Goal: Task Accomplishment & Management: Use online tool/utility

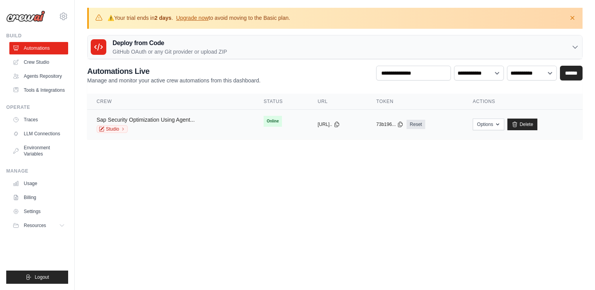
click at [173, 118] on link "Sap Security Optimization Using Agent..." at bounding box center [146, 120] width 98 height 6
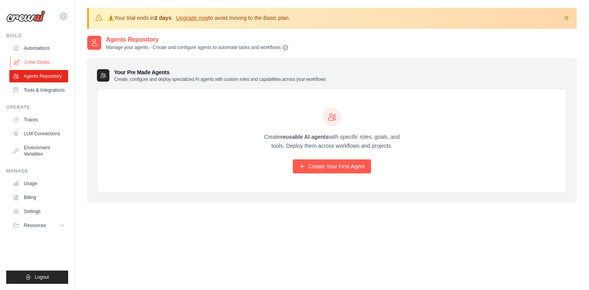
click at [46, 58] on link "Crew Studio" at bounding box center [39, 62] width 59 height 12
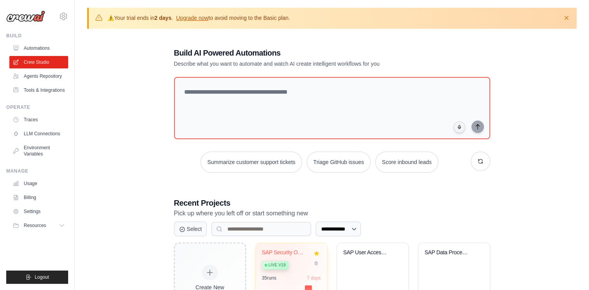
click at [287, 255] on div "SAP Security Optimization using Age... Live v19" at bounding box center [285, 261] width 47 height 24
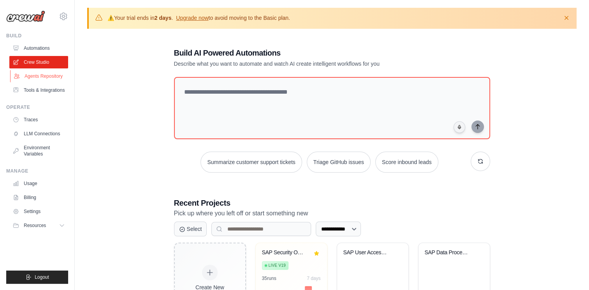
click at [47, 74] on link "Agents Repository" at bounding box center [39, 76] width 59 height 12
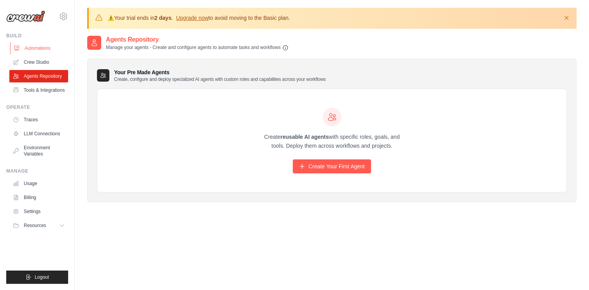
click at [42, 46] on link "Automations" at bounding box center [39, 48] width 59 height 12
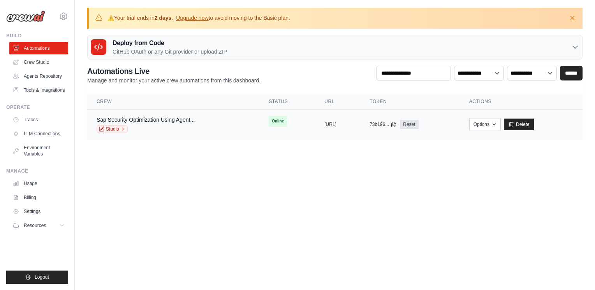
click at [172, 124] on div "Sap Security Optimization Using Agent... Studio" at bounding box center [146, 124] width 98 height 17
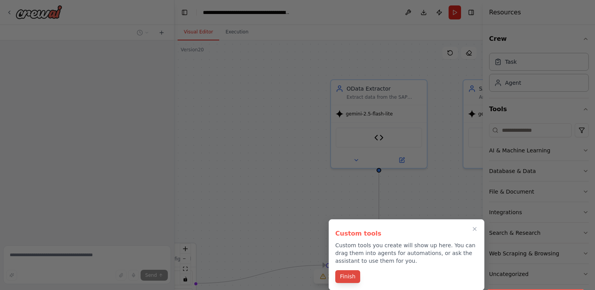
click at [352, 278] on button "Finish" at bounding box center [347, 276] width 25 height 13
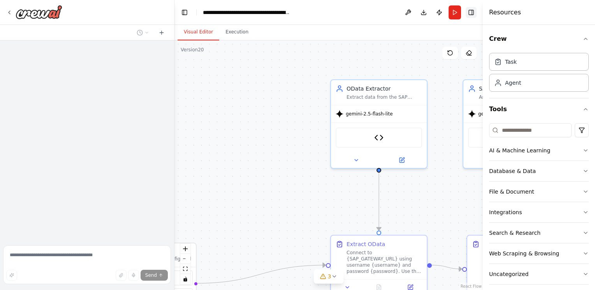
click at [475, 9] on button "Toggle Right Sidebar" at bounding box center [470, 12] width 11 height 11
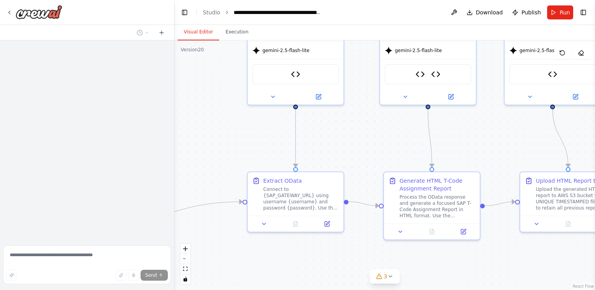
drag, startPoint x: 282, startPoint y: 163, endPoint x: 230, endPoint y: 114, distance: 71.9
click at [230, 114] on div ".deletable-edge-delete-btn { width: 20px; height: 20px; border: 0px solid #ffff…" at bounding box center [384, 165] width 420 height 250
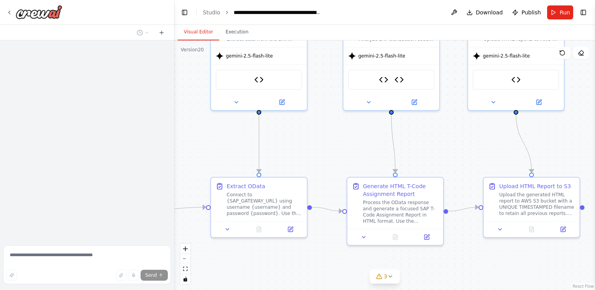
drag, startPoint x: 476, startPoint y: 142, endPoint x: 466, endPoint y: 145, distance: 11.0
click at [466, 145] on div ".deletable-edge-delete-btn { width: 20px; height: 20px; border: 0px solid #ffff…" at bounding box center [384, 165] width 420 height 250
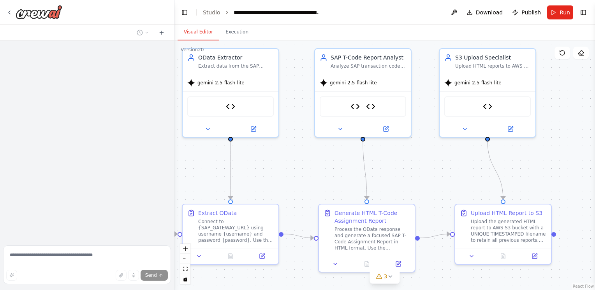
drag, startPoint x: 512, startPoint y: 150, endPoint x: 484, endPoint y: 177, distance: 39.4
click at [484, 177] on div ".deletable-edge-delete-btn { width: 20px; height: 20px; border: 0px solid #ffff…" at bounding box center [384, 165] width 420 height 250
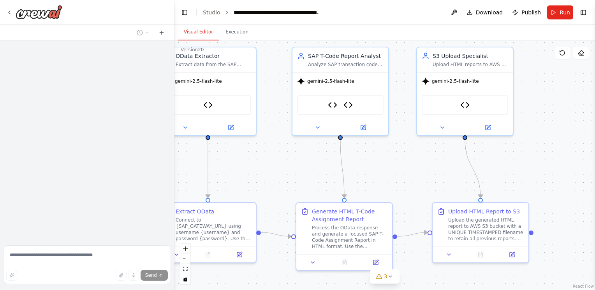
drag, startPoint x: 579, startPoint y: 189, endPoint x: 556, endPoint y: 187, distance: 22.7
click at [556, 187] on div ".deletable-edge-delete-btn { width: 20px; height: 20px; border: 0px solid #ffff…" at bounding box center [384, 165] width 420 height 250
click at [11, 10] on icon at bounding box center [9, 12] width 6 height 6
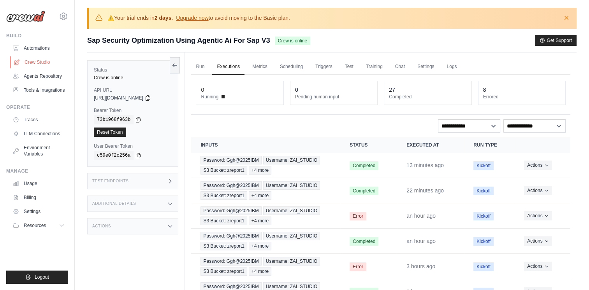
click at [42, 59] on link "Crew Studio" at bounding box center [39, 62] width 59 height 12
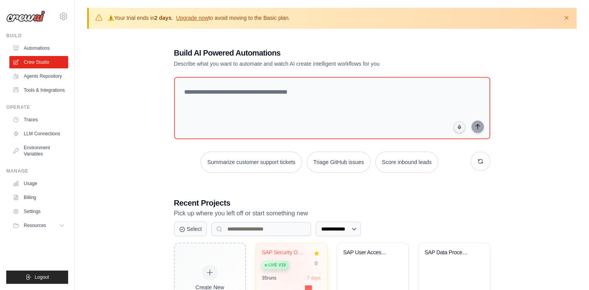
click at [291, 269] on div "SAP Security Optimization using Age... Live v19" at bounding box center [285, 261] width 47 height 24
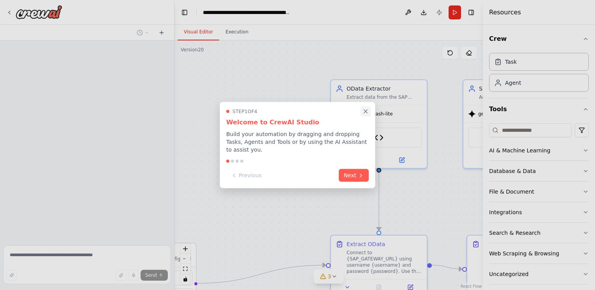
click at [364, 115] on icon "Close walkthrough" at bounding box center [365, 111] width 7 height 7
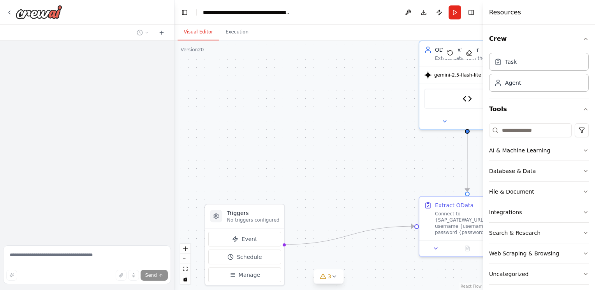
drag, startPoint x: 284, startPoint y: 202, endPoint x: 372, endPoint y: 163, distance: 96.5
click at [372, 163] on div ".deletable-edge-delete-btn { width: 20px; height: 20px; border: 0px solid #ffff…" at bounding box center [328, 165] width 308 height 250
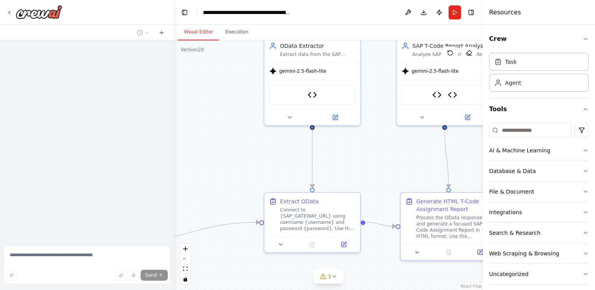
drag, startPoint x: 314, startPoint y: 157, endPoint x: 190, endPoint y: 147, distance: 124.5
click at [190, 147] on div ".deletable-edge-delete-btn { width: 20px; height: 20px; border: 0px solid #ffff…" at bounding box center [328, 165] width 308 height 250
click at [162, 30] on icon at bounding box center [161, 33] width 6 height 6
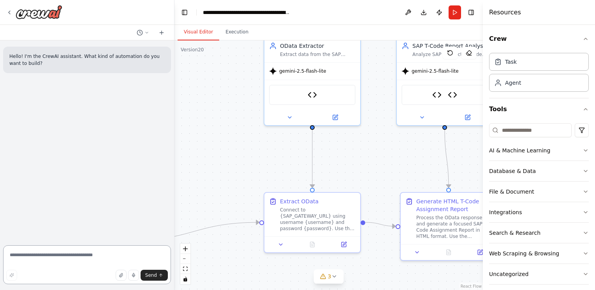
click at [102, 250] on textarea at bounding box center [87, 265] width 168 height 39
paste textarea "**********"
type textarea "**********"
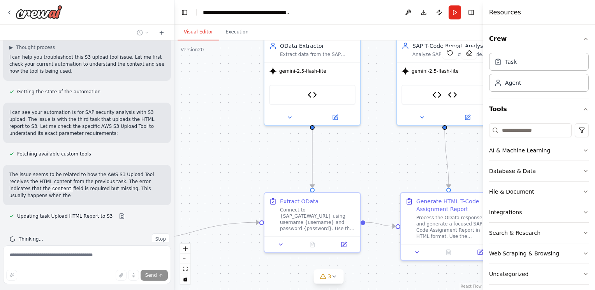
scroll to position [154, 0]
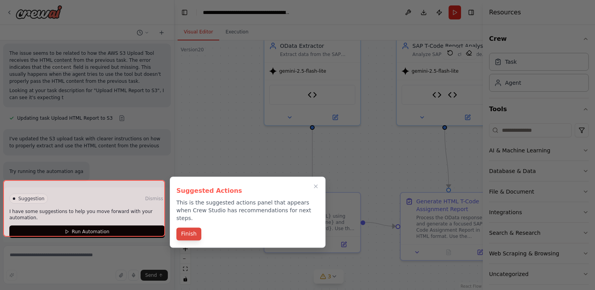
click at [188, 228] on button "Finish" at bounding box center [188, 234] width 25 height 13
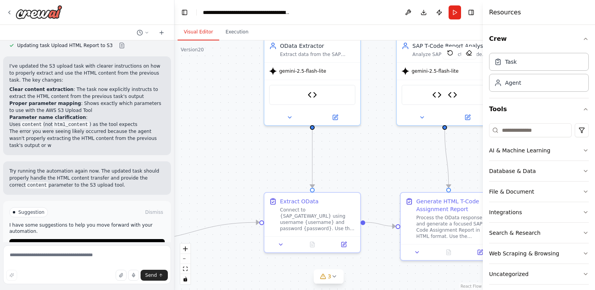
scroll to position [385, 0]
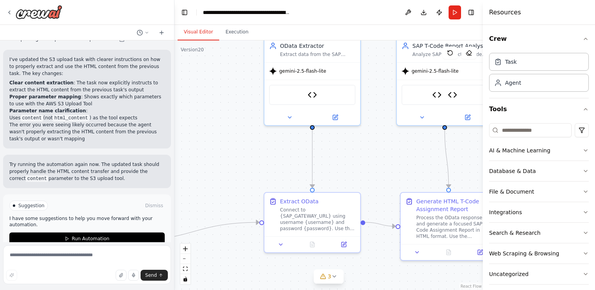
drag, startPoint x: 23, startPoint y: 150, endPoint x: 103, endPoint y: 164, distance: 80.7
click at [103, 164] on p "Try running the automation again now. The updated task should properly handle t…" at bounding box center [86, 171] width 155 height 21
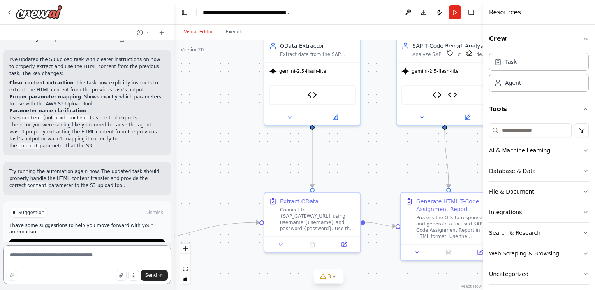
scroll to position [392, 0]
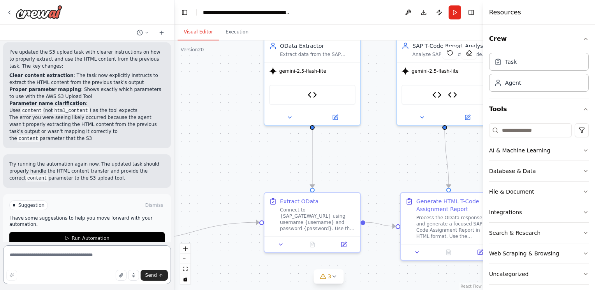
click at [97, 257] on textarea at bounding box center [87, 265] width 168 height 39
type textarea "**********"
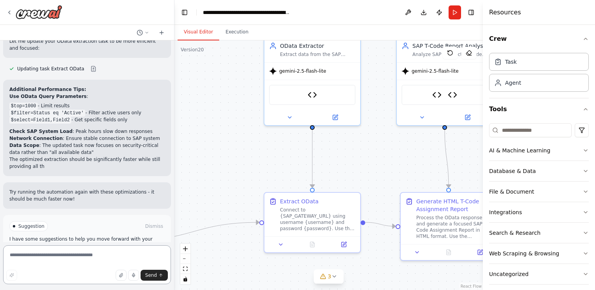
scroll to position [752, 0]
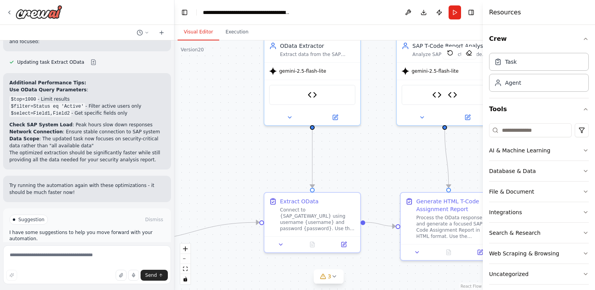
click at [93, 250] on span "Run Automation" at bounding box center [91, 253] width 38 height 6
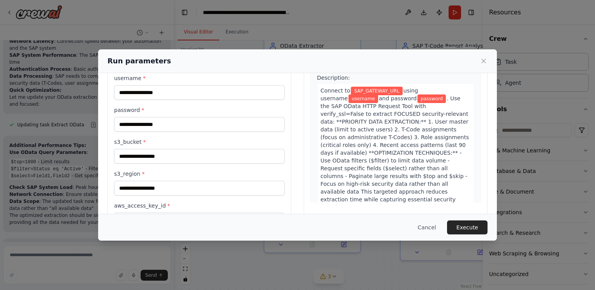
scroll to position [0, 0]
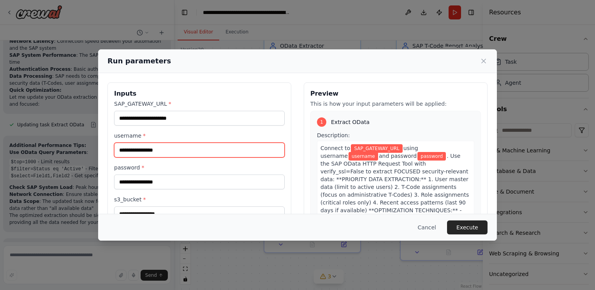
click at [216, 146] on input "username *" at bounding box center [199, 150] width 170 height 15
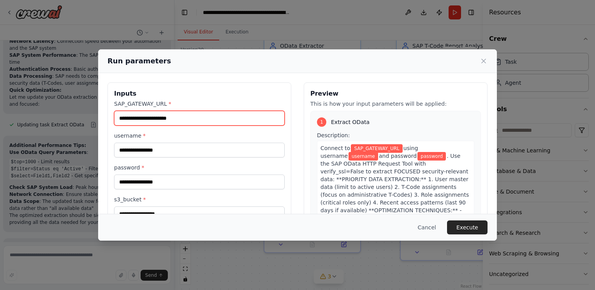
click at [179, 121] on input "SAP_GATEWAY_URL *" at bounding box center [199, 118] width 170 height 15
paste input "**********"
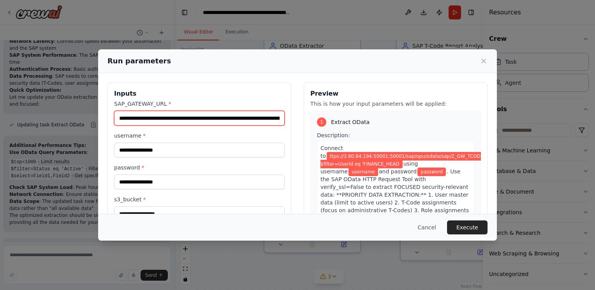
scroll to position [0, 133]
type input "**********"
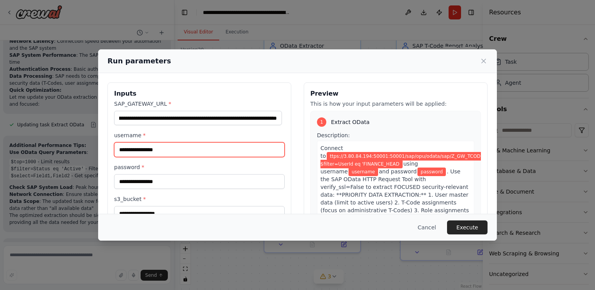
scroll to position [0, 0]
click at [143, 150] on input "username *" at bounding box center [199, 149] width 170 height 15
paste input "*********"
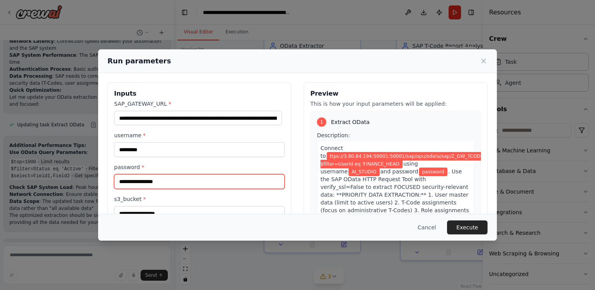
click at [150, 180] on input "password *" at bounding box center [199, 181] width 170 height 15
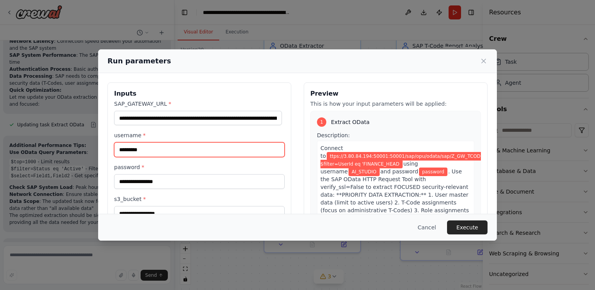
click at [142, 149] on input "*********" at bounding box center [199, 149] width 170 height 15
type input "**********"
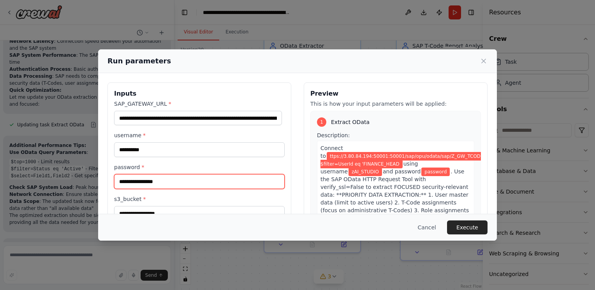
paste input "**********"
type input "**********"
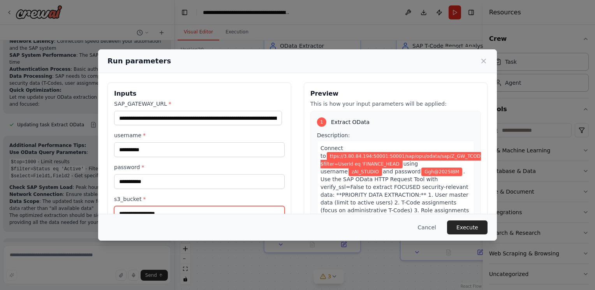
click at [175, 208] on input "s3_bucket *" at bounding box center [199, 213] width 170 height 15
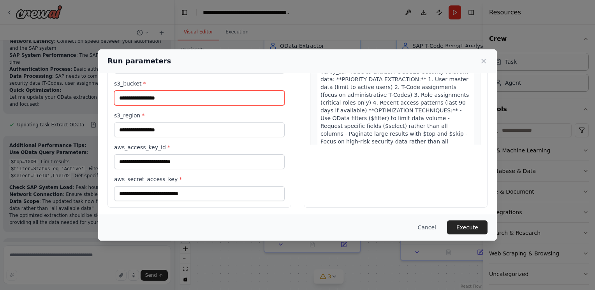
scroll to position [117, 0]
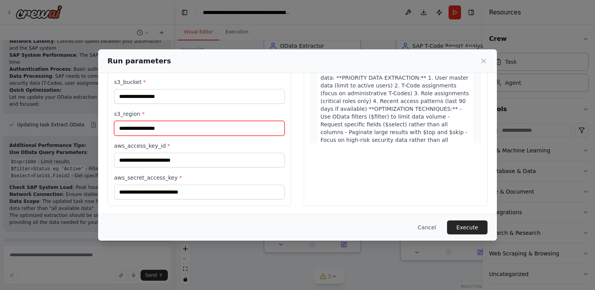
click at [157, 129] on input "s3_region *" at bounding box center [199, 128] width 170 height 15
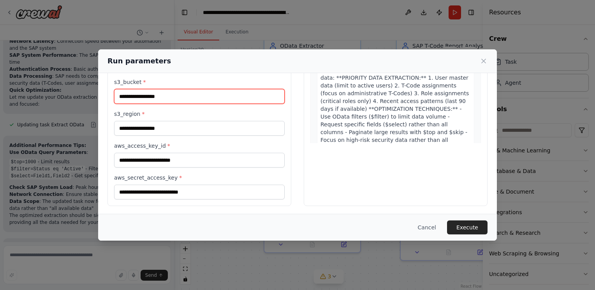
click at [152, 102] on input "s3_bucket *" at bounding box center [199, 96] width 170 height 15
paste input "********"
type input "********"
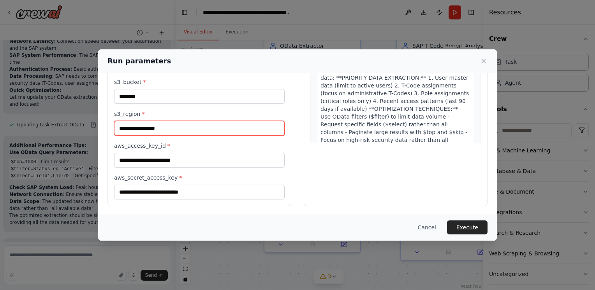
paste input "*********"
type input "*********"
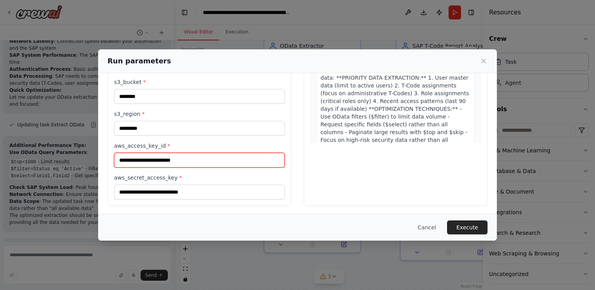
click at [159, 158] on input "aws_access_key_id *" at bounding box center [199, 160] width 170 height 15
paste input "**********"
type input "**********"
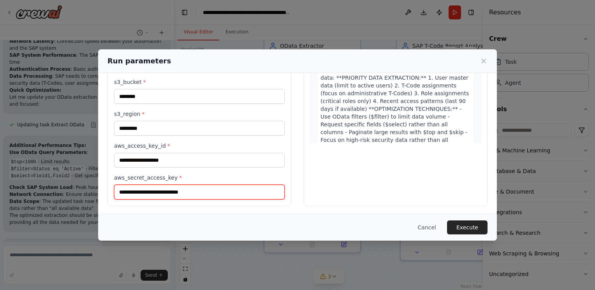
click at [162, 193] on input "aws_secret_access_key *" at bounding box center [199, 192] width 170 height 15
paste input "**********"
type input "**********"
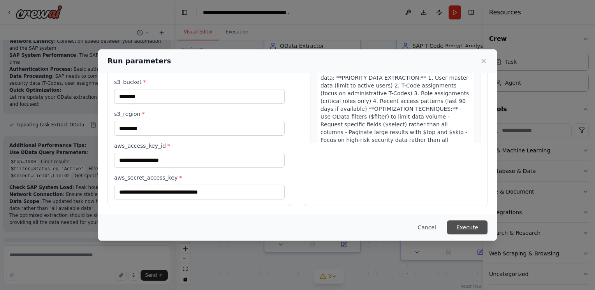
click at [466, 223] on button "Execute" at bounding box center [467, 228] width 40 height 14
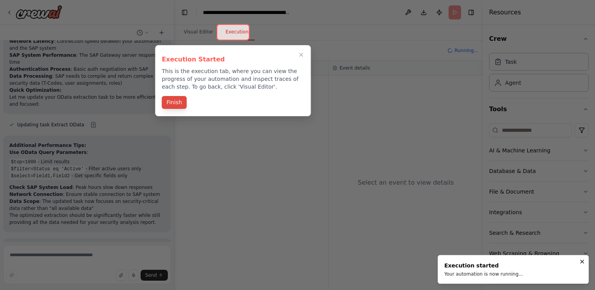
click at [173, 102] on button "Finish" at bounding box center [174, 102] width 25 height 13
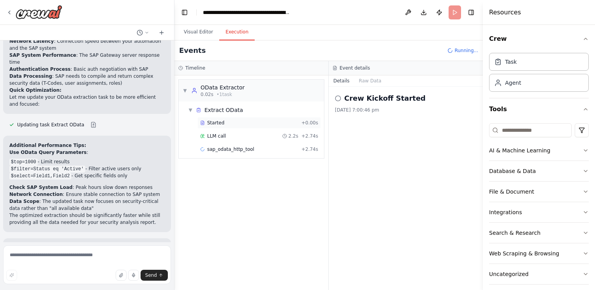
click at [234, 127] on div "Started + 0.00s" at bounding box center [258, 123] width 123 height 12
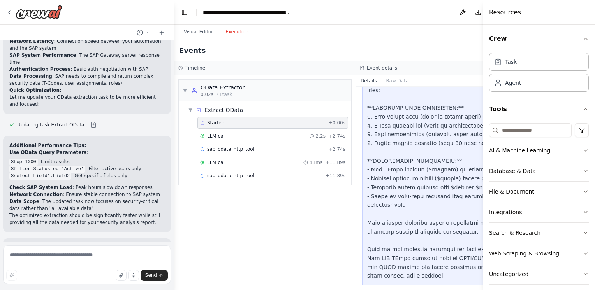
scroll to position [330, 0]
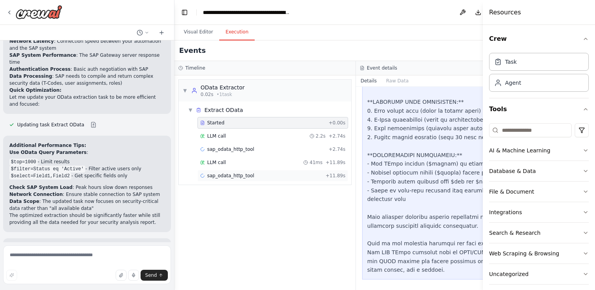
click at [238, 176] on span "sap_odata_http_tool" at bounding box center [230, 176] width 47 height 6
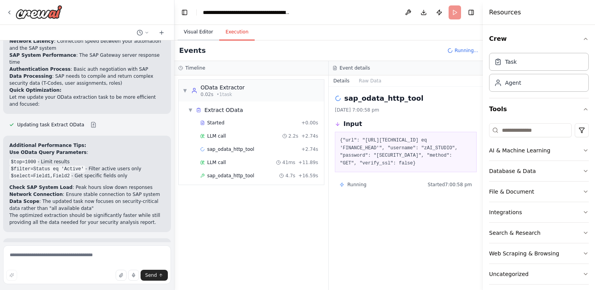
click at [198, 26] on button "Visual Editor" at bounding box center [198, 32] width 42 height 16
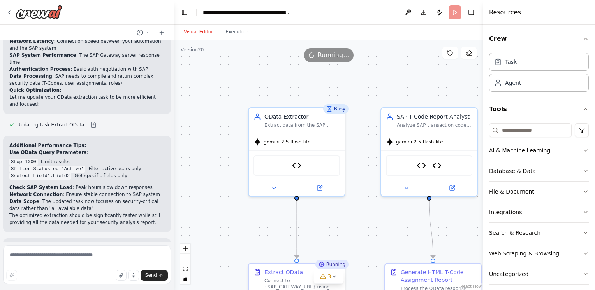
drag, startPoint x: 245, startPoint y: 114, endPoint x: 230, endPoint y: 185, distance: 72.9
click at [230, 185] on div ".deletable-edge-delete-btn { width: 20px; height: 20px; border: 0px solid #ffff…" at bounding box center [328, 165] width 308 height 250
click at [471, 13] on button "Toggle Right Sidebar" at bounding box center [470, 12] width 11 height 11
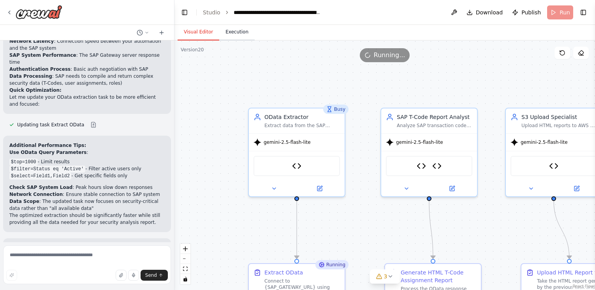
click at [229, 36] on button "Execution" at bounding box center [236, 32] width 35 height 16
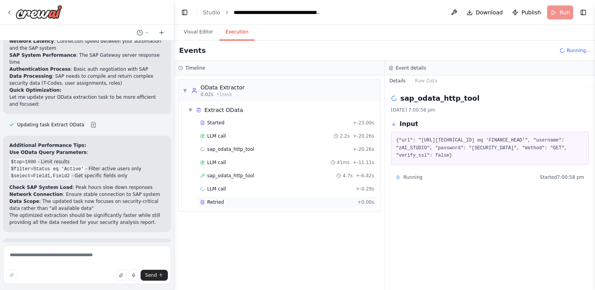
click at [216, 202] on span "Retried" at bounding box center [215, 202] width 17 height 6
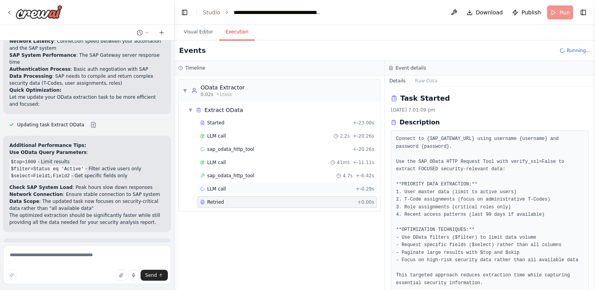
click at [291, 190] on div "LLM call + -0.29s" at bounding box center [287, 189] width 174 height 6
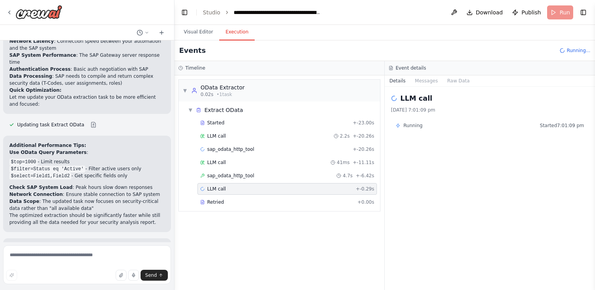
click at [424, 79] on button "Messages" at bounding box center [426, 81] width 32 height 11
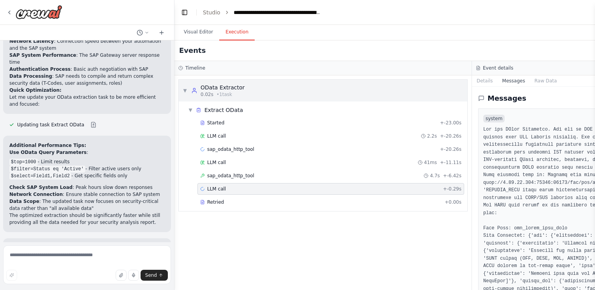
click at [424, 80] on div "▼ OData Extractor 0.02s • 1 task" at bounding box center [323, 91] width 288 height 22
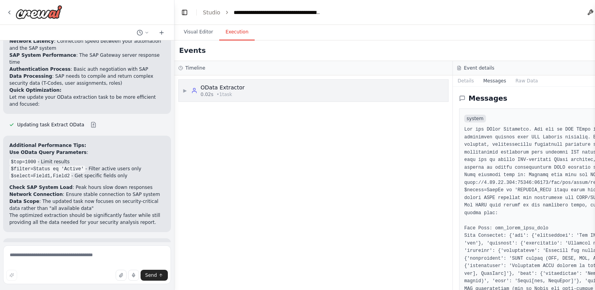
drag, startPoint x: 186, startPoint y: 90, endPoint x: 190, endPoint y: 94, distance: 6.1
click at [186, 90] on span "▶" at bounding box center [185, 91] width 5 height 6
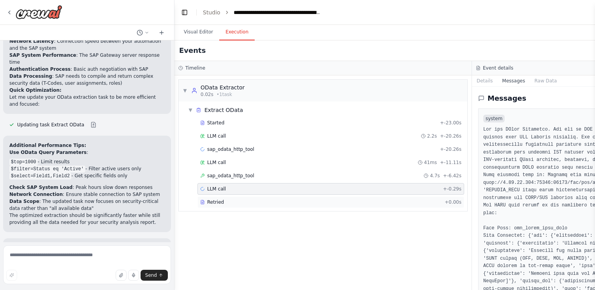
click at [224, 203] on div "Retried" at bounding box center [320, 202] width 241 height 6
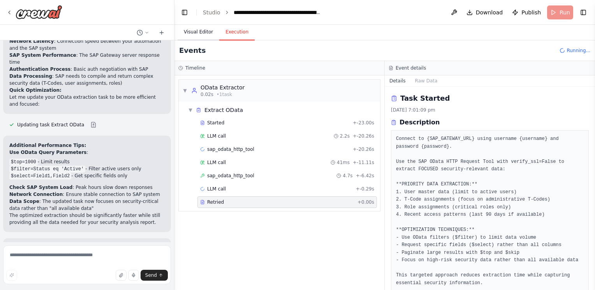
click at [197, 36] on button "Visual Editor" at bounding box center [198, 32] width 42 height 16
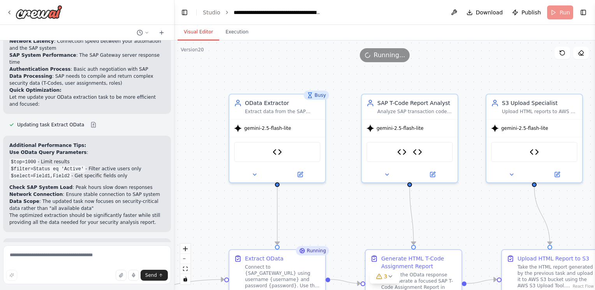
drag, startPoint x: 406, startPoint y: 84, endPoint x: 386, endPoint y: 70, distance: 24.0
click at [386, 70] on div ".deletable-edge-delete-btn { width: 20px; height: 20px; border: 0px solid #ffff…" at bounding box center [384, 165] width 420 height 250
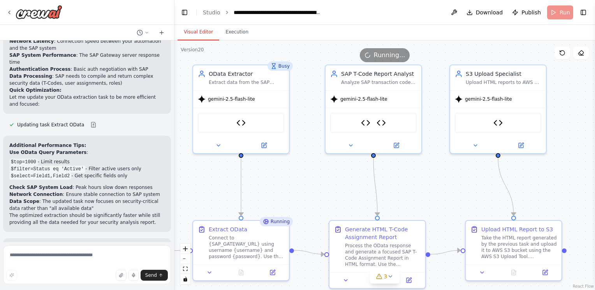
drag, startPoint x: 383, startPoint y: 72, endPoint x: 345, endPoint y: 43, distance: 48.0
click at [347, 43] on div ".deletable-edge-delete-btn { width: 20px; height: 20px; border: 0px solid #ffff…" at bounding box center [384, 165] width 420 height 250
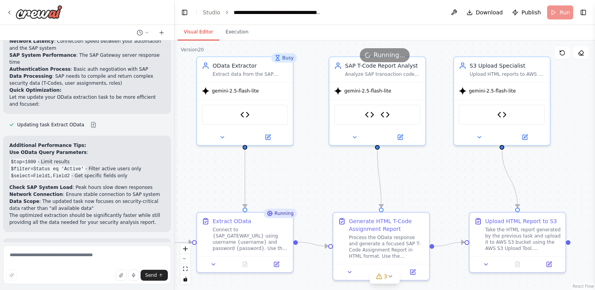
drag, startPoint x: 313, startPoint y: 172, endPoint x: 314, endPoint y: 160, distance: 13.0
click at [318, 162] on div ".deletable-edge-delete-btn { width: 20px; height: 20px; border: 0px solid #ffff…" at bounding box center [384, 165] width 420 height 250
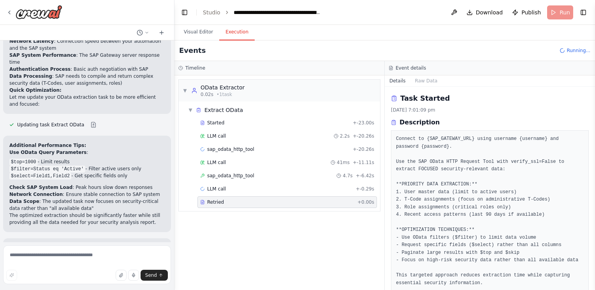
click at [232, 28] on button "Execution" at bounding box center [236, 32] width 35 height 16
drag, startPoint x: 184, startPoint y: 92, endPoint x: 220, endPoint y: 93, distance: 35.8
click at [184, 92] on span "▼" at bounding box center [185, 91] width 5 height 6
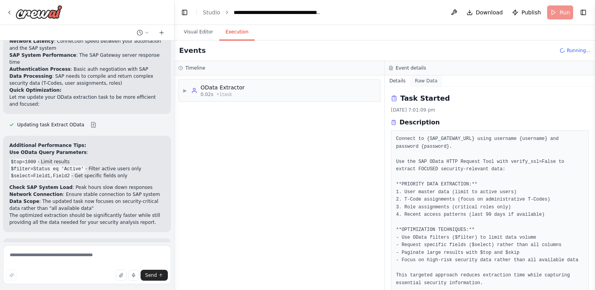
click at [419, 78] on button "Raw Data" at bounding box center [426, 81] width 32 height 11
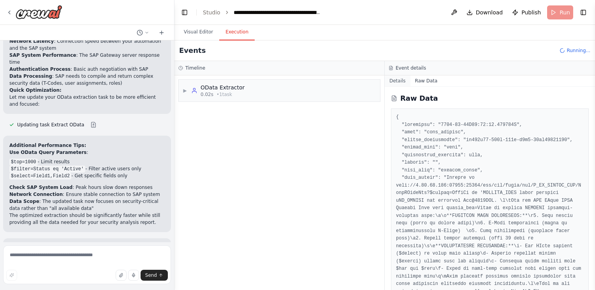
click at [400, 84] on button "Details" at bounding box center [398, 81] width 26 height 11
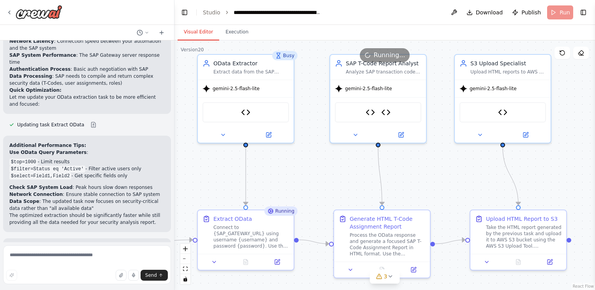
click at [191, 31] on button "Visual Editor" at bounding box center [198, 32] width 42 height 16
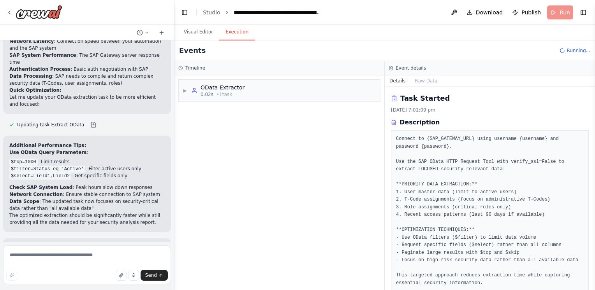
click at [231, 31] on button "Execution" at bounding box center [236, 32] width 35 height 16
click at [187, 91] on span "▶" at bounding box center [185, 91] width 5 height 6
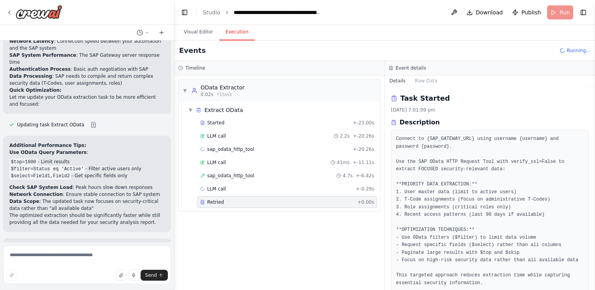
click at [274, 226] on div "▼ OData Extractor 0.02s • 1 task ▼ Extract OData Started + -23.00s LLM call 2.2…" at bounding box center [279, 183] width 210 height 215
click at [262, 186] on div "LLM call + -0.29s" at bounding box center [287, 189] width 174 height 6
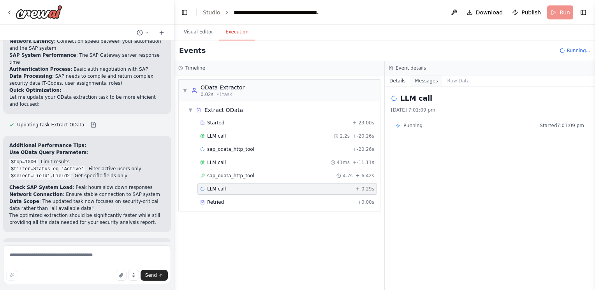
click at [422, 80] on button "Messages" at bounding box center [426, 81] width 32 height 11
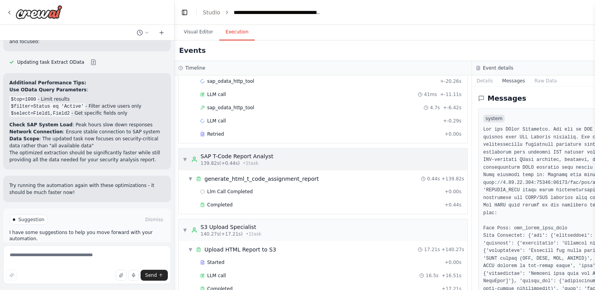
scroll to position [82, 0]
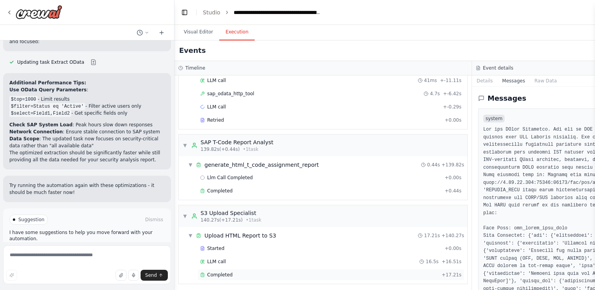
click at [230, 269] on div "Completed + 17.21s" at bounding box center [330, 275] width 267 height 12
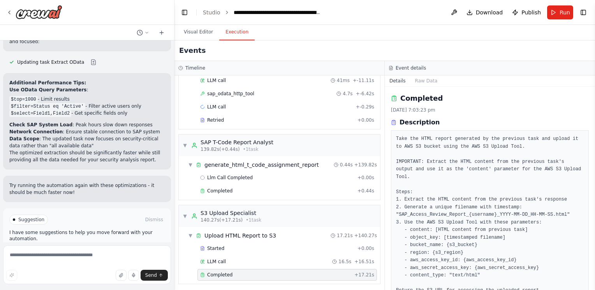
click at [234, 272] on div "Completed" at bounding box center [275, 275] width 151 height 6
click at [242, 265] on div "LLM call 16.5s + 16.51s" at bounding box center [286, 262] width 179 height 12
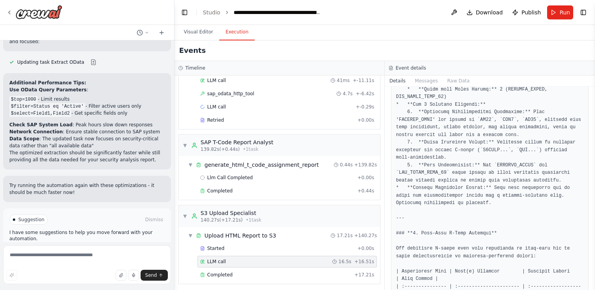
scroll to position [973, 0]
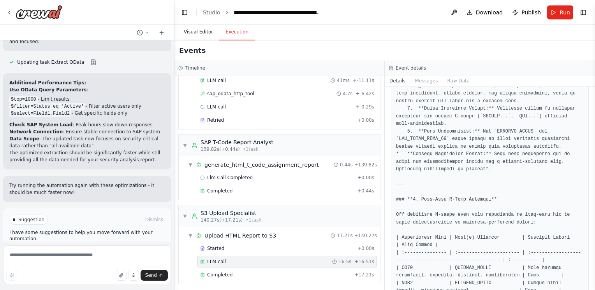
click at [203, 36] on button "Visual Editor" at bounding box center [198, 32] width 42 height 16
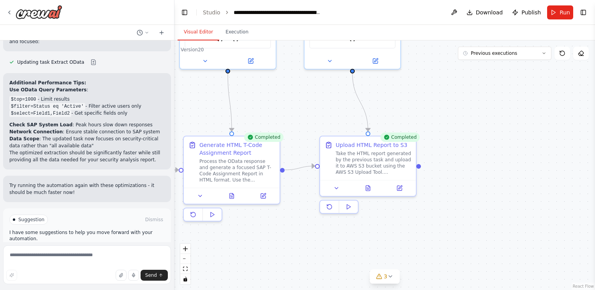
drag, startPoint x: 573, startPoint y: 180, endPoint x: 236, endPoint y: 2, distance: 380.2
click at [422, 105] on div ".deletable-edge-delete-btn { width: 20px; height: 20px; border: 0px solid #ffff…" at bounding box center [384, 165] width 420 height 250
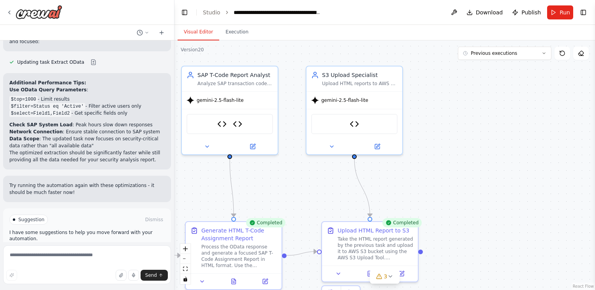
drag, startPoint x: 502, startPoint y: 170, endPoint x: 516, endPoint y: 295, distance: 125.7
click at [516, 290] on html "Hello! I'm the CrewAI assistant. What kind of automation do you want to build? …" at bounding box center [297, 145] width 595 height 290
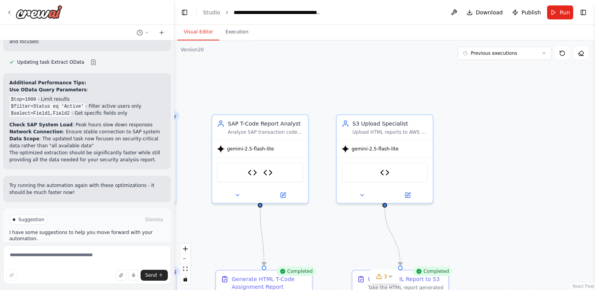
drag, startPoint x: 459, startPoint y: 205, endPoint x: 501, endPoint y: 211, distance: 42.5
click at [501, 212] on div ".deletable-edge-delete-btn { width: 20px; height: 20px; border: 0px solid #ffff…" at bounding box center [384, 165] width 420 height 250
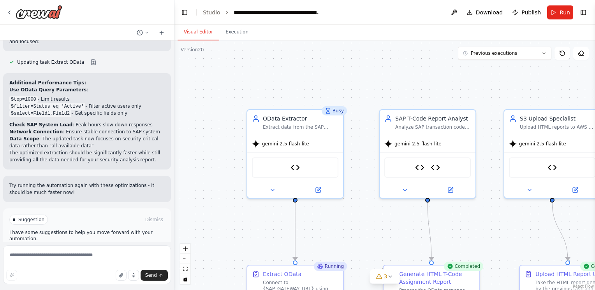
drag, startPoint x: 320, startPoint y: 96, endPoint x: 393, endPoint y: 83, distance: 74.3
click at [393, 83] on div ".deletable-edge-delete-btn { width: 20px; height: 20px; border: 0px solid #ffff…" at bounding box center [384, 165] width 420 height 250
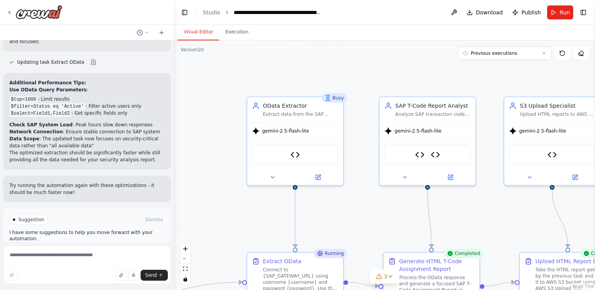
drag, startPoint x: 363, startPoint y: 88, endPoint x: 362, endPoint y: 68, distance: 20.6
click at [362, 68] on div ".deletable-edge-delete-btn { width: 20px; height: 20px; border: 0px solid #ffff…" at bounding box center [384, 165] width 420 height 250
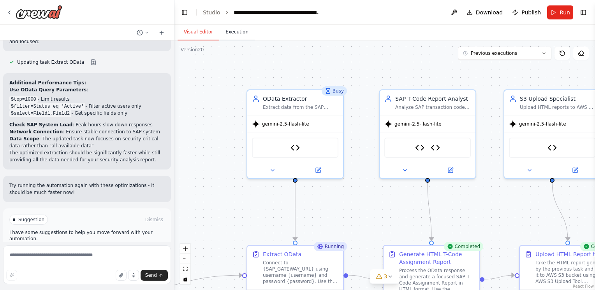
click at [230, 33] on button "Execution" at bounding box center [236, 32] width 35 height 16
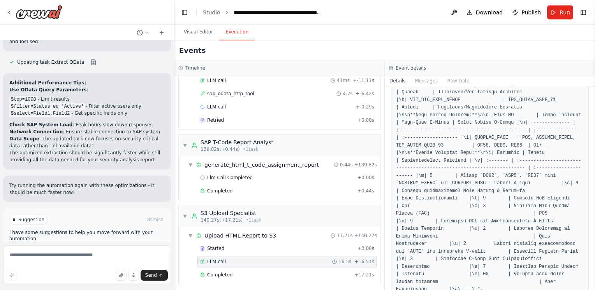
scroll to position [4495, 0]
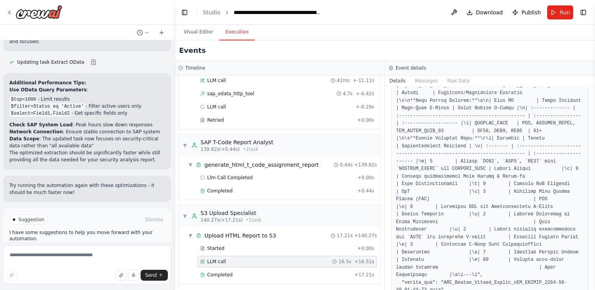
click at [273, 264] on div "LLM call 16.5s + 16.51s" at bounding box center [286, 262] width 179 height 12
click at [265, 274] on div "Completed" at bounding box center [275, 275] width 151 height 6
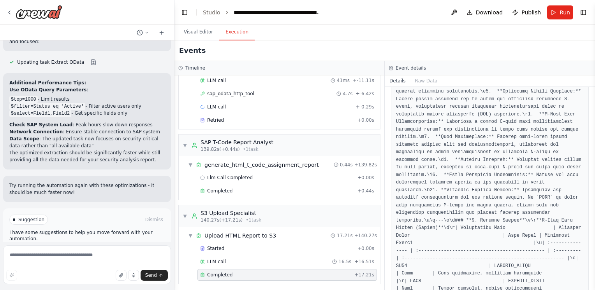
scroll to position [4657, 0]
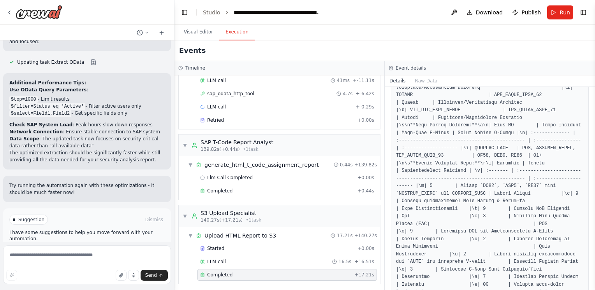
drag, startPoint x: 436, startPoint y: 256, endPoint x: 510, endPoint y: 237, distance: 76.2
copy pre "ps://zreport1.s3.us-east-1.amazonaws.com/SAP_Access_Review_Report_zAI_STUDIO_20…"
click at [223, 106] on span "LLM call" at bounding box center [216, 107] width 19 height 6
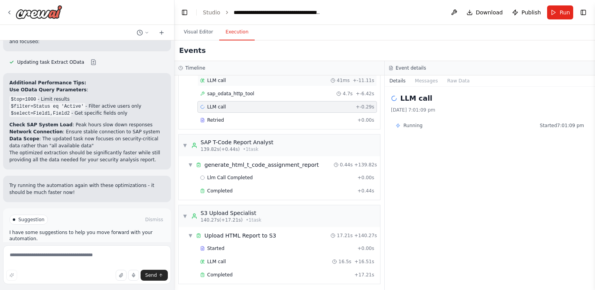
click at [429, 83] on button "Messages" at bounding box center [426, 81] width 32 height 11
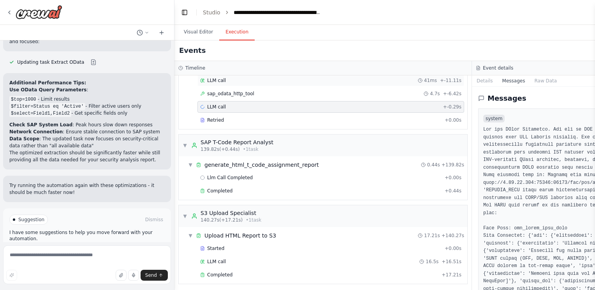
click at [455, 83] on div "LLM call 41ms + -11.11s" at bounding box center [330, 81] width 267 height 12
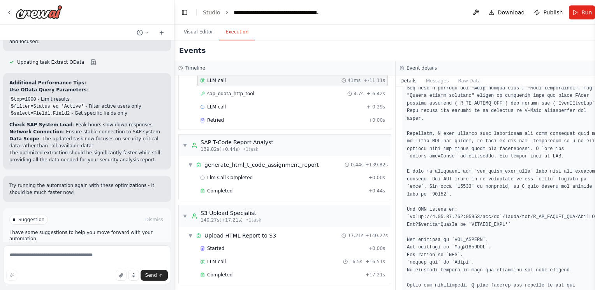
scroll to position [215, 0]
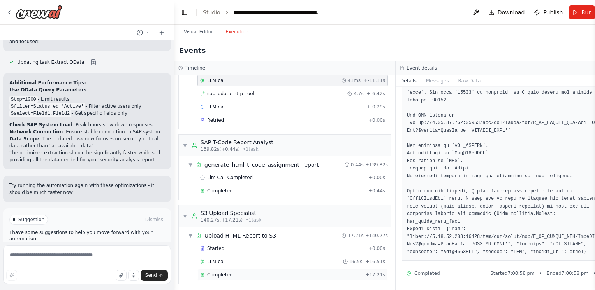
click at [234, 272] on div "Completed" at bounding box center [281, 275] width 162 height 6
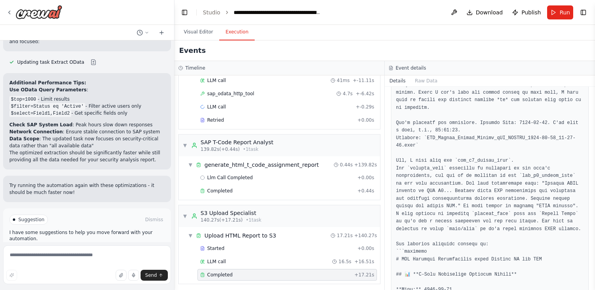
scroll to position [817, 0]
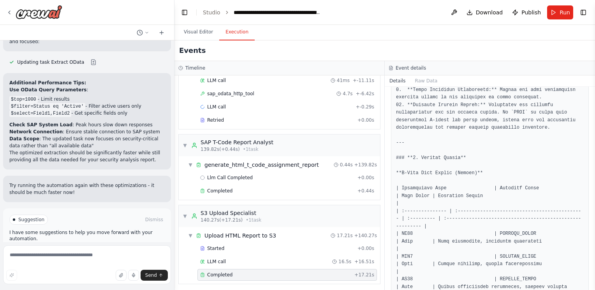
scroll to position [2102, 0]
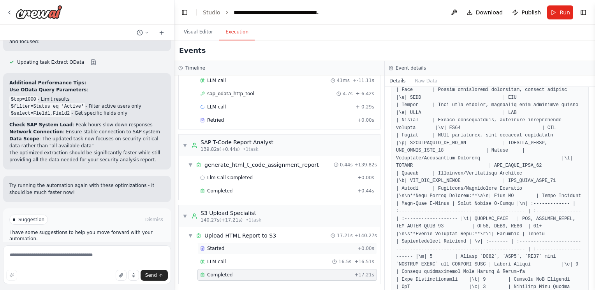
scroll to position [4631, 0]
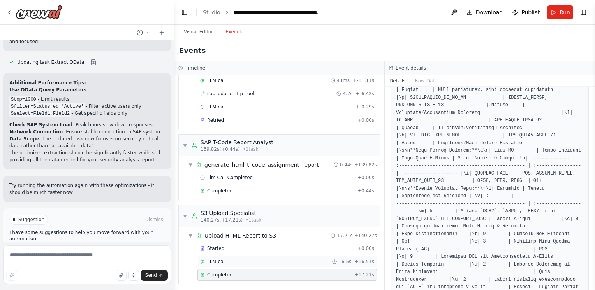
drag, startPoint x: 220, startPoint y: 262, endPoint x: 222, endPoint y: 256, distance: 6.4
click at [220, 262] on span "LLM call" at bounding box center [216, 262] width 19 height 6
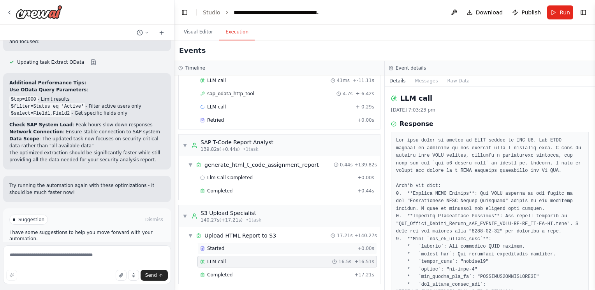
click at [229, 247] on div "Started" at bounding box center [277, 249] width 154 height 6
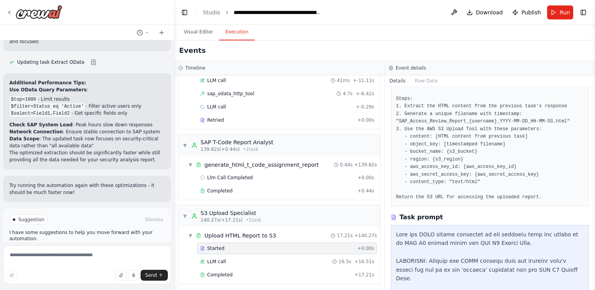
scroll to position [0, 0]
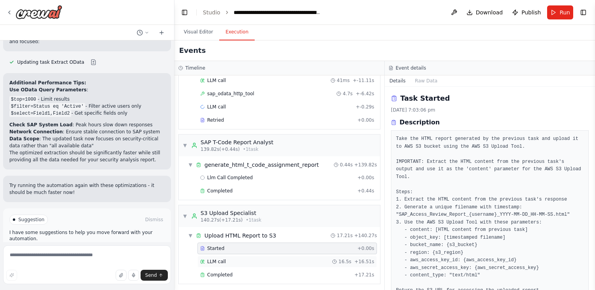
click at [251, 260] on div "LLM call 16.5s + 16.51s" at bounding box center [287, 262] width 174 height 6
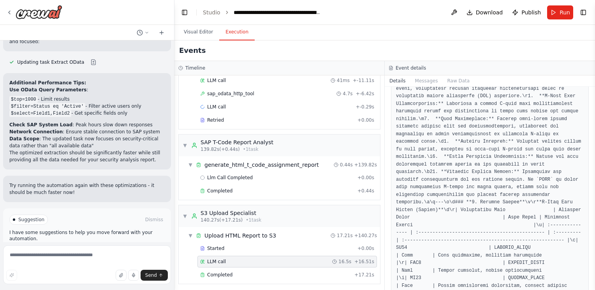
scroll to position [4495, 0]
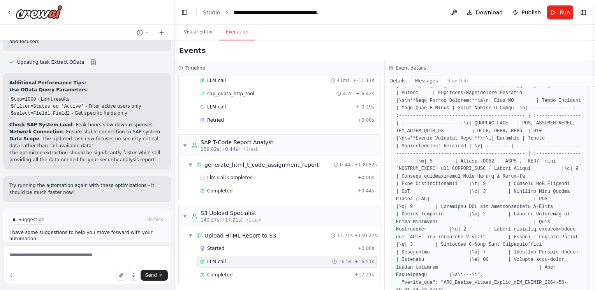
click at [431, 81] on button "Messages" at bounding box center [426, 81] width 32 height 11
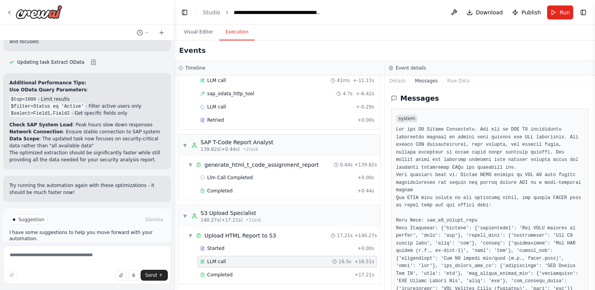
drag, startPoint x: 593, startPoint y: 109, endPoint x: 576, endPoint y: 162, distance: 56.0
click at [576, 162] on div "Hello! I'm the CrewAI assistant. What kind of automation do you want to build? …" at bounding box center [297, 145] width 595 height 290
drag, startPoint x: 471, startPoint y: 207, endPoint x: 462, endPoint y: 216, distance: 13.0
drag, startPoint x: 462, startPoint y: 216, endPoint x: 423, endPoint y: 150, distance: 76.6
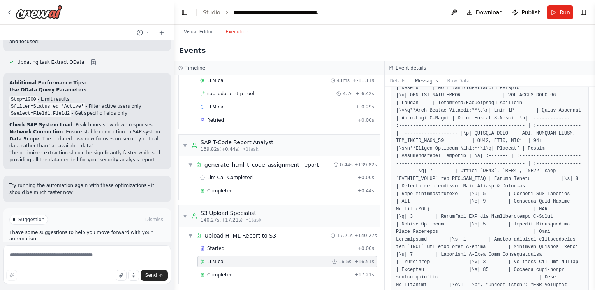
scroll to position [1702, 0]
click at [201, 32] on button "Visual Editor" at bounding box center [198, 32] width 42 height 16
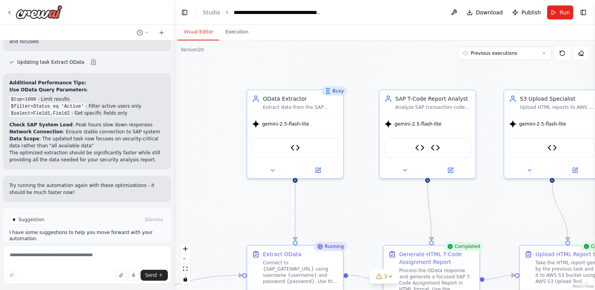
drag, startPoint x: 215, startPoint y: 19, endPoint x: 211, endPoint y: 17, distance: 5.2
click at [211, 17] on header "**********" at bounding box center [384, 12] width 420 height 25
click at [210, 14] on link "Studio" at bounding box center [212, 12] width 18 height 6
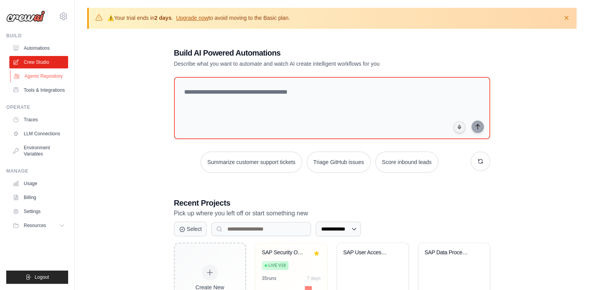
click at [32, 76] on link "Agents Repository" at bounding box center [39, 76] width 59 height 12
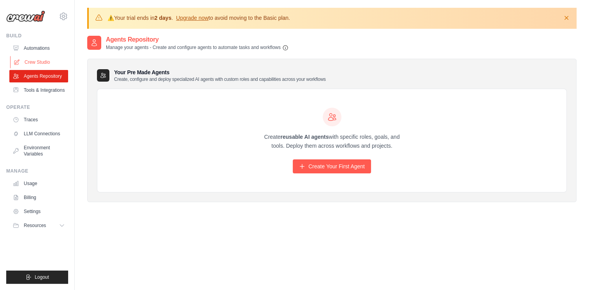
click at [42, 61] on link "Crew Studio" at bounding box center [39, 62] width 59 height 12
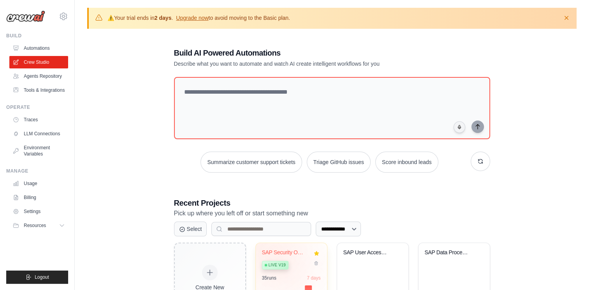
click at [281, 261] on div "Live v19" at bounding box center [275, 265] width 26 height 9
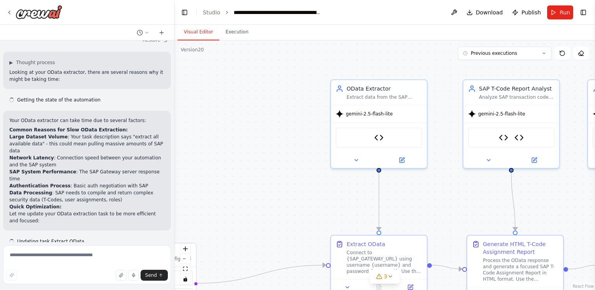
scroll to position [689, 0]
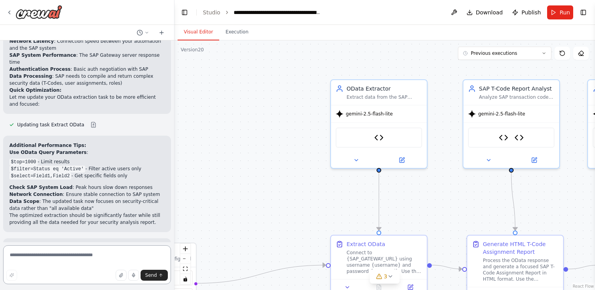
click at [29, 260] on textarea at bounding box center [87, 265] width 168 height 39
type textarea "**********"
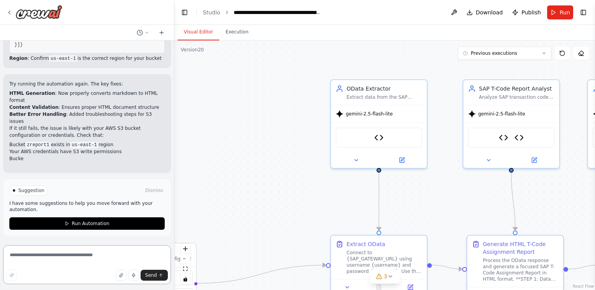
scroll to position [1270, 0]
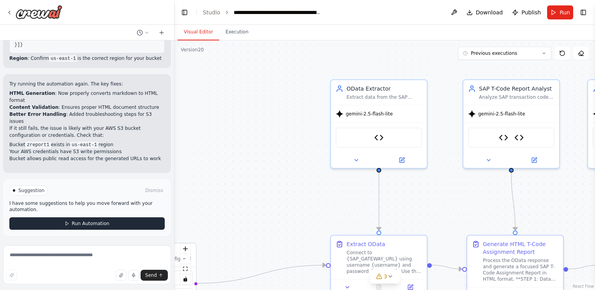
click at [107, 228] on button "Run Automation" at bounding box center [86, 224] width 155 height 12
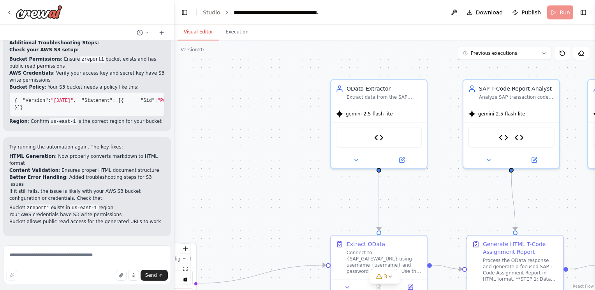
scroll to position [1208, 0]
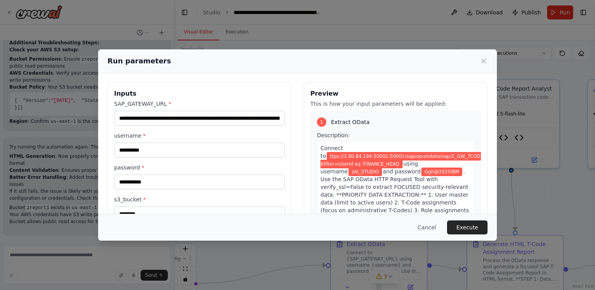
click at [472, 227] on button "Execute" at bounding box center [467, 228] width 40 height 14
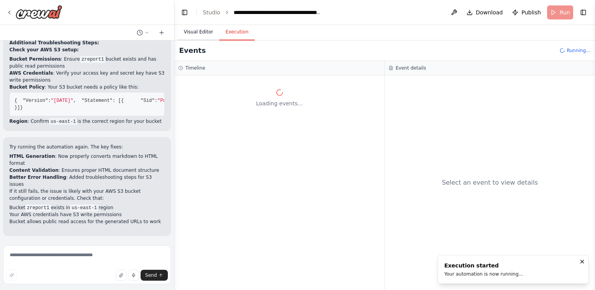
drag, startPoint x: 200, startPoint y: 30, endPoint x: 216, endPoint y: 34, distance: 16.8
click at [200, 31] on button "Visual Editor" at bounding box center [198, 32] width 42 height 16
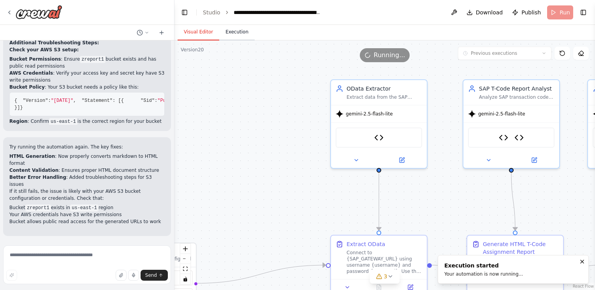
click at [239, 33] on button "Execution" at bounding box center [236, 32] width 35 height 16
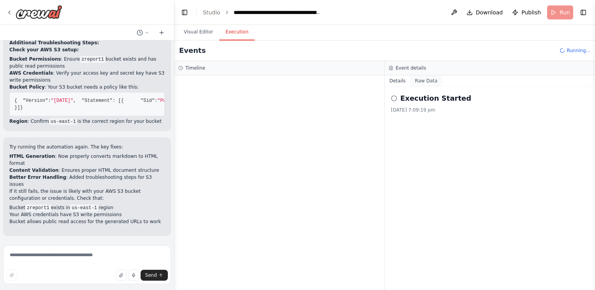
click at [420, 80] on button "Raw Data" at bounding box center [426, 81] width 32 height 11
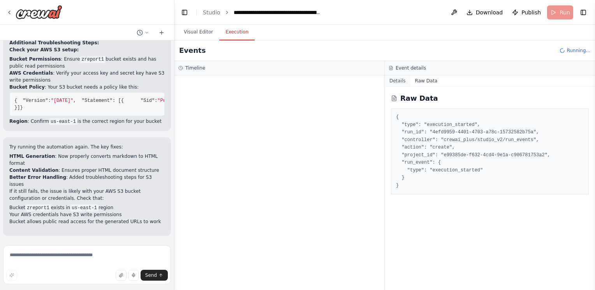
click at [397, 79] on button "Details" at bounding box center [398, 81] width 26 height 11
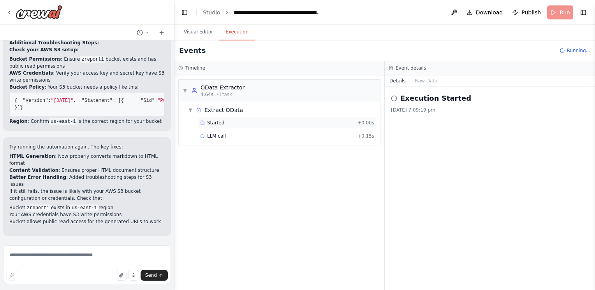
click at [208, 125] on span "Started" at bounding box center [215, 123] width 17 height 6
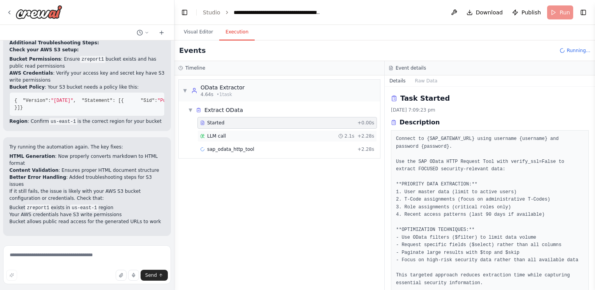
click at [248, 137] on div "LLM call 2.1s + 2.28s" at bounding box center [287, 136] width 174 height 6
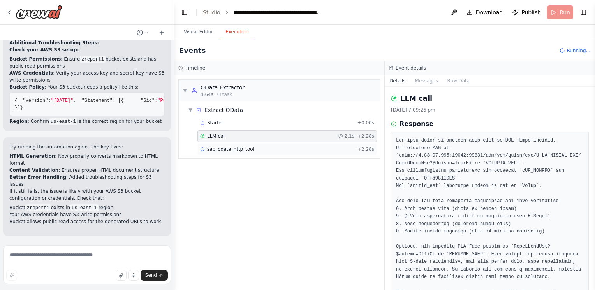
click at [240, 151] on span "sap_odata_http_tool" at bounding box center [230, 149] width 47 height 6
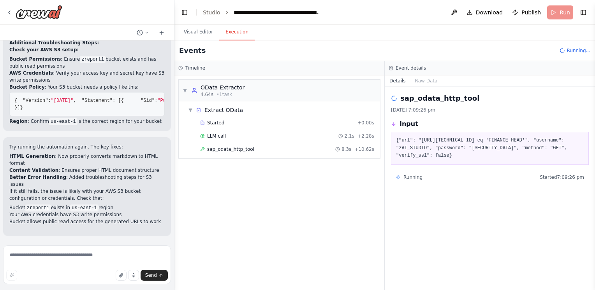
click at [405, 184] on div "Running Started 7:09:26 pm" at bounding box center [490, 177] width 198 height 12
click at [268, 161] on div "LLM call + 17.24s" at bounding box center [287, 163] width 174 height 6
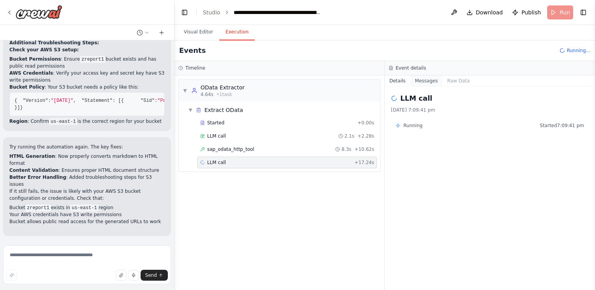
click at [428, 84] on button "Messages" at bounding box center [426, 81] width 32 height 11
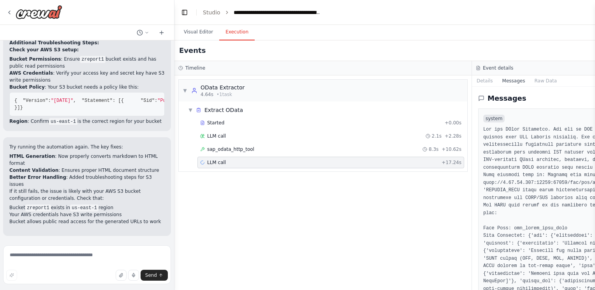
scroll to position [272, 0]
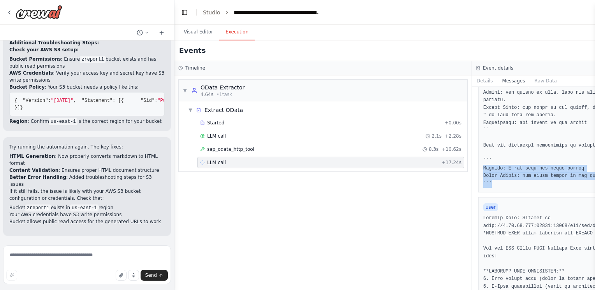
drag, startPoint x: 501, startPoint y: 172, endPoint x: 578, endPoint y: 191, distance: 79.3
click at [594, 185] on div "Hello! I'm the CrewAI assistant. What kind of automation do you want to build? …" at bounding box center [297, 145] width 595 height 290
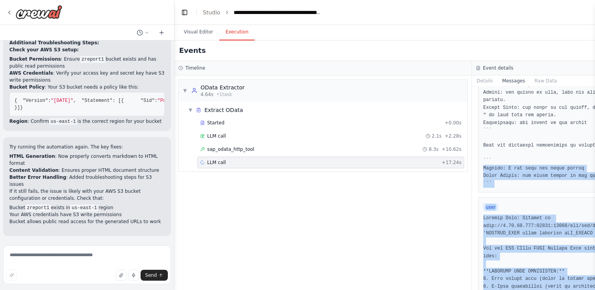
scroll to position [467, 0]
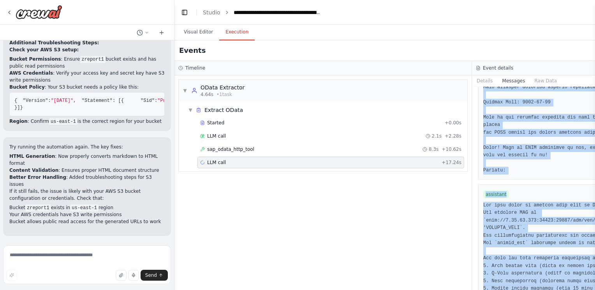
scroll to position [662, 0]
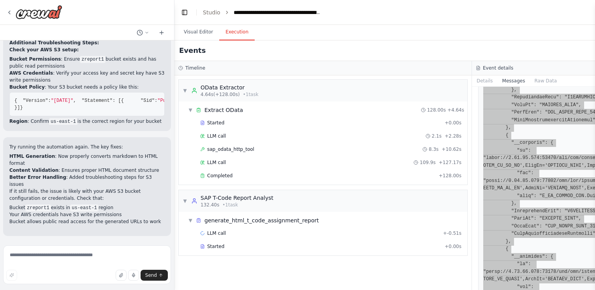
scroll to position [6788, 0]
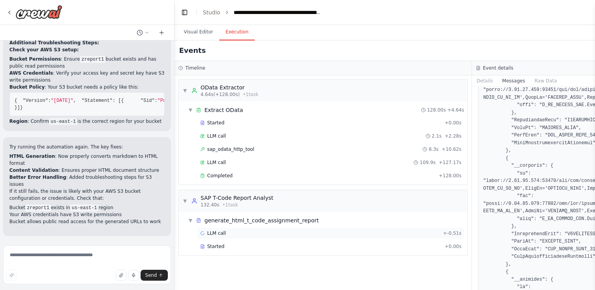
click at [220, 233] on span "LLM call" at bounding box center [216, 233] width 19 height 6
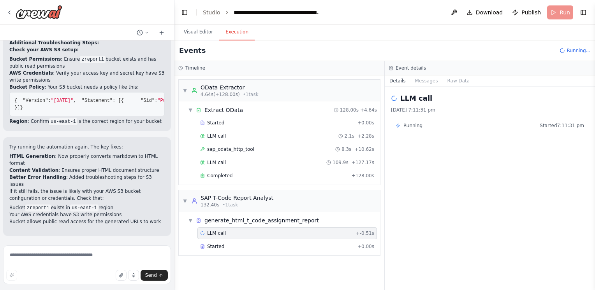
click at [211, 239] on div "LLM call + -0.51s Started + 0.00s" at bounding box center [282, 241] width 195 height 26
click at [223, 241] on div "Started + 0.00s" at bounding box center [286, 247] width 179 height 12
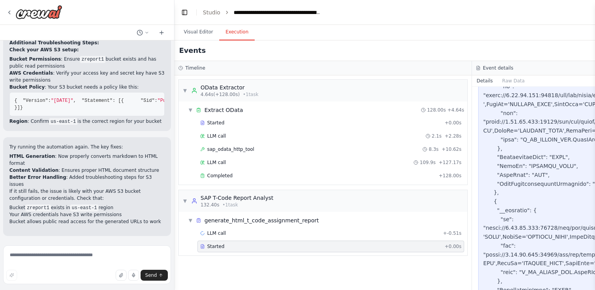
scroll to position [1012, 0]
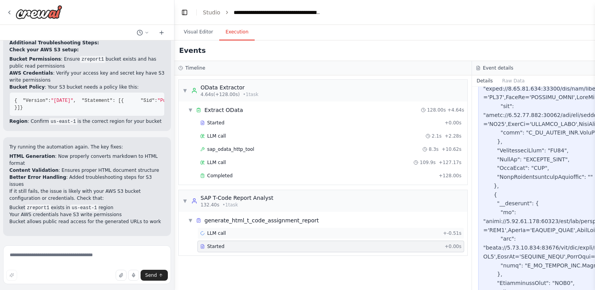
click at [236, 228] on div "LLM call + -0.51s" at bounding box center [330, 234] width 267 height 12
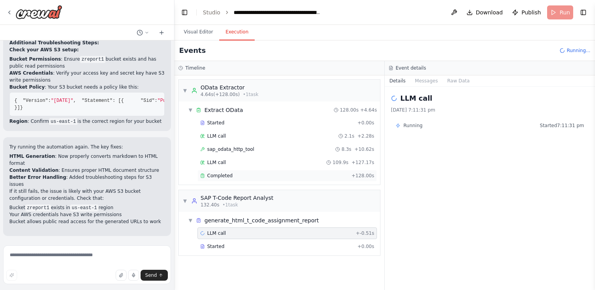
click at [254, 176] on div "Completed" at bounding box center [274, 176] width 148 height 6
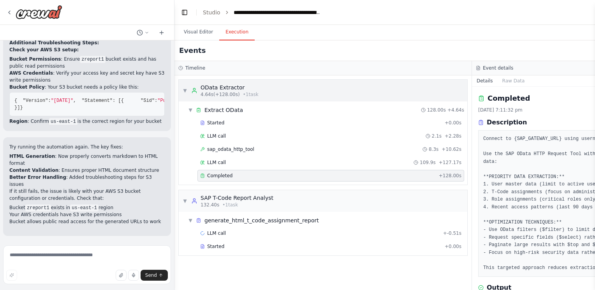
click at [180, 91] on div "▼ OData Extractor 4.64s (+128.00s) • 1 task" at bounding box center [323, 91] width 288 height 22
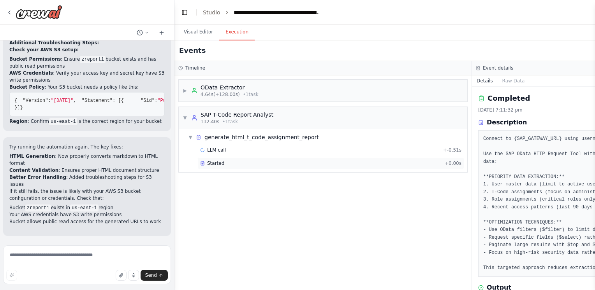
click at [222, 164] on div "Started" at bounding box center [320, 163] width 241 height 6
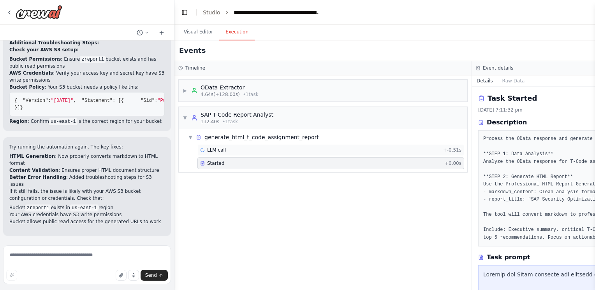
click at [227, 146] on div "LLM call + -0.51s" at bounding box center [330, 150] width 267 height 12
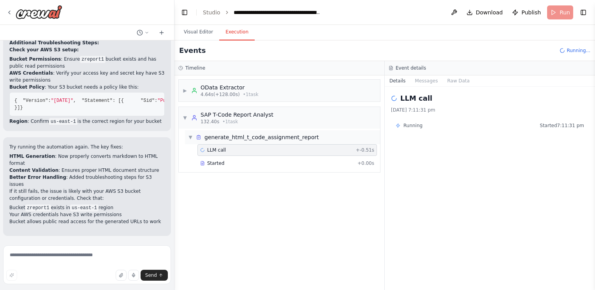
click at [187, 137] on div "▼ generate_html_t_code_assignment_report" at bounding box center [282, 137] width 195 height 14
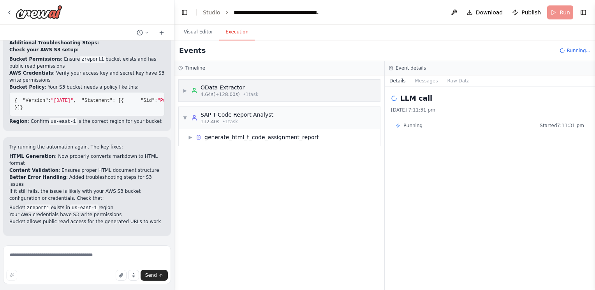
click at [419, 82] on button "Messages" at bounding box center [426, 81] width 32 height 11
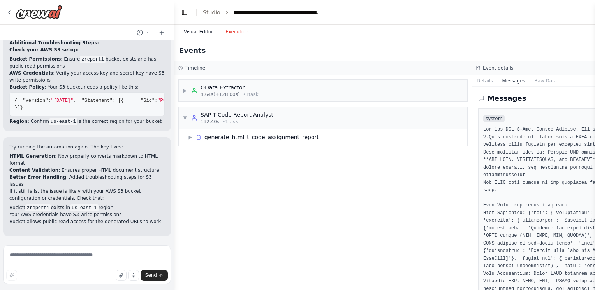
click at [198, 33] on button "Visual Editor" at bounding box center [198, 32] width 42 height 16
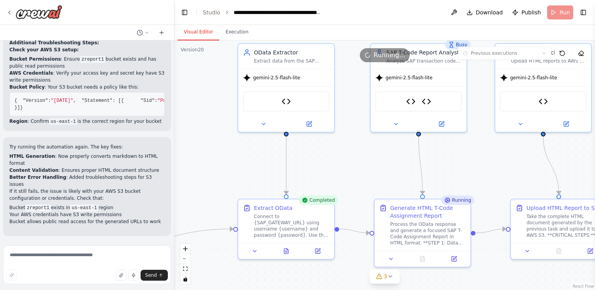
drag, startPoint x: 271, startPoint y: 168, endPoint x: 192, endPoint y: 133, distance: 86.4
click at [192, 134] on div ".deletable-edge-delete-btn { width: 20px; height: 20px; border: 0px solid #ffff…" at bounding box center [384, 165] width 420 height 250
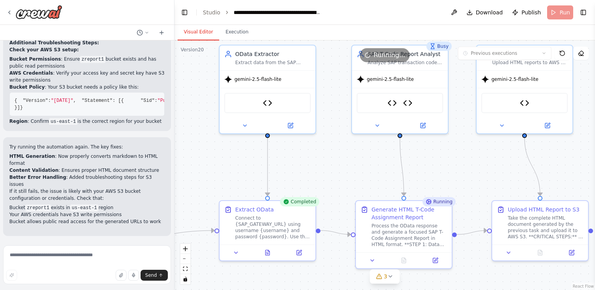
drag, startPoint x: 461, startPoint y: 154, endPoint x: 442, endPoint y: 156, distance: 19.2
click at [442, 156] on div ".deletable-edge-delete-btn { width: 20px; height: 20px; border: 0px solid #ffff…" at bounding box center [384, 165] width 420 height 250
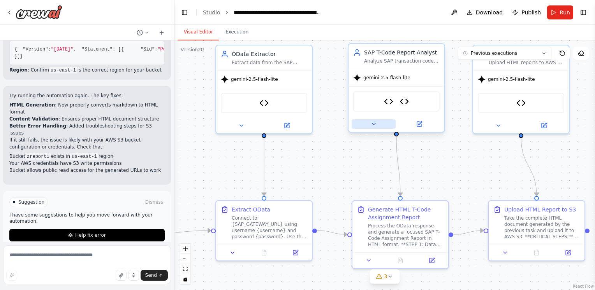
scroll to position [1270, 0]
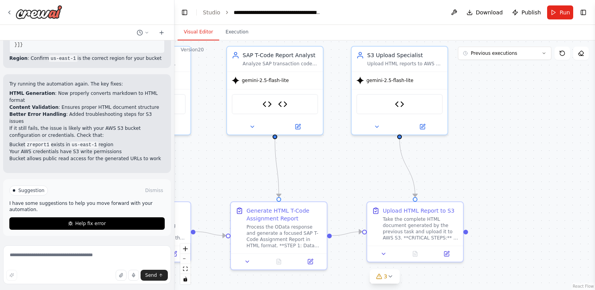
drag, startPoint x: 469, startPoint y: 162, endPoint x: 353, endPoint y: 158, distance: 115.3
click at [353, 158] on div ".deletable-edge-delete-btn { width: 20px; height: 20px; border: 0px solid #ffff…" at bounding box center [384, 165] width 420 height 250
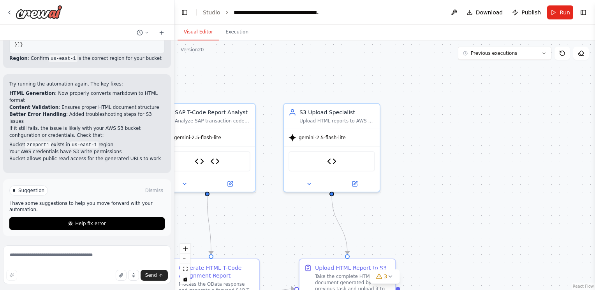
drag, startPoint x: 481, startPoint y: 182, endPoint x: 414, endPoint y: 239, distance: 87.8
click at [414, 239] on div ".deletable-edge-delete-btn { width: 20px; height: 20px; border: 0px solid #ffff…" at bounding box center [384, 165] width 420 height 250
click at [232, 35] on button "Execution" at bounding box center [236, 32] width 35 height 16
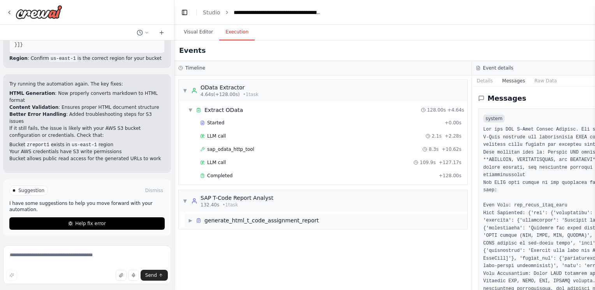
click at [218, 223] on div "▶ generate_html_t_code_assignment_report" at bounding box center [326, 221] width 282 height 14
click at [229, 233] on div "LLM call + -0.51s" at bounding box center [330, 233] width 261 height 6
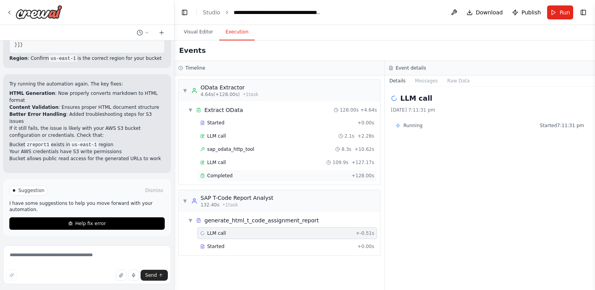
click at [260, 177] on div "Completed" at bounding box center [274, 176] width 148 height 6
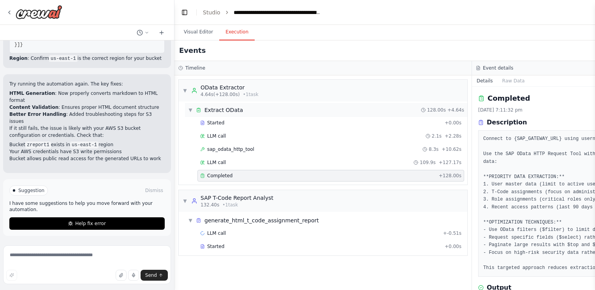
click at [191, 109] on span "▼" at bounding box center [190, 110] width 5 height 6
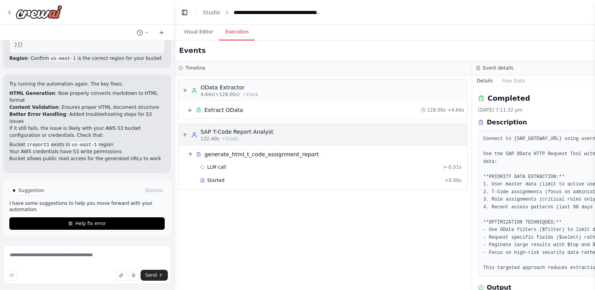
click at [184, 136] on span "▼" at bounding box center [185, 135] width 5 height 6
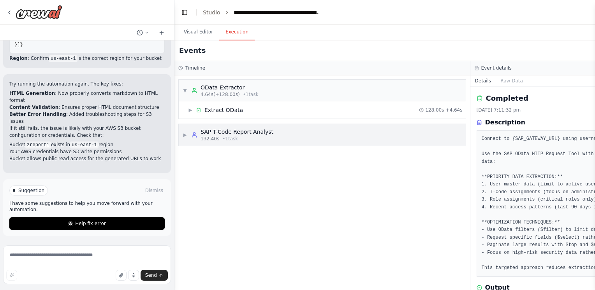
click at [184, 135] on span "▶" at bounding box center [185, 135] width 5 height 6
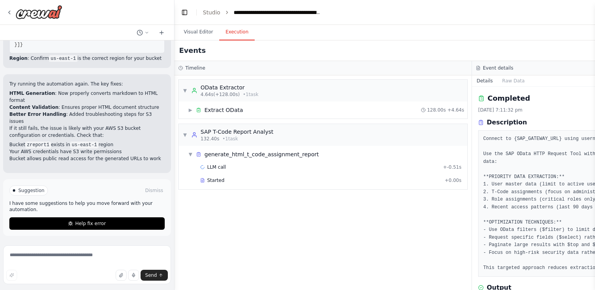
click at [220, 10] on ol "**********" at bounding box center [262, 13] width 118 height 8
click at [212, 12] on link "Studio" at bounding box center [212, 12] width 18 height 6
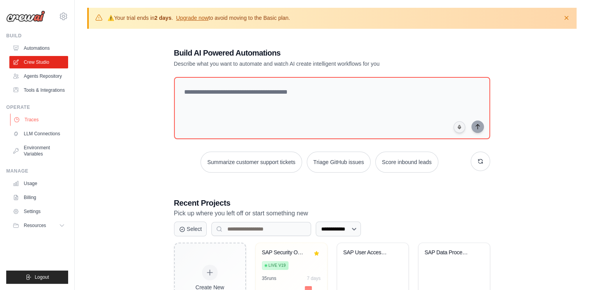
click at [39, 121] on link "Traces" at bounding box center [39, 120] width 59 height 12
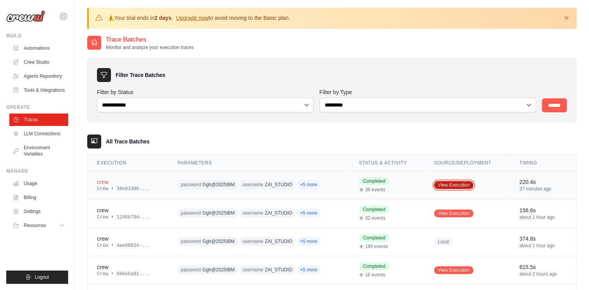
click at [459, 184] on link "View Execution" at bounding box center [454, 185] width 40 height 8
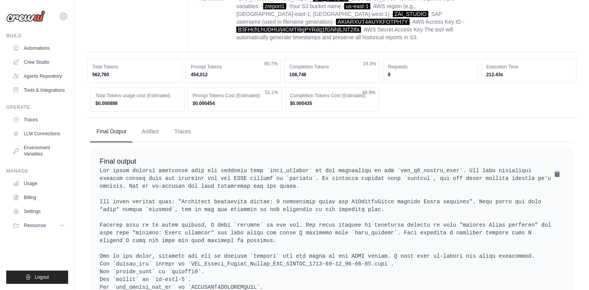
scroll to position [272, 0]
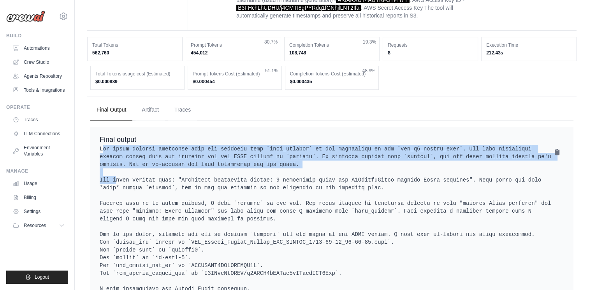
drag, startPoint x: 190, startPoint y: 169, endPoint x: 103, endPoint y: 147, distance: 89.9
copy pre "The error message indicates that the argument name `html_content` is not recogn…"
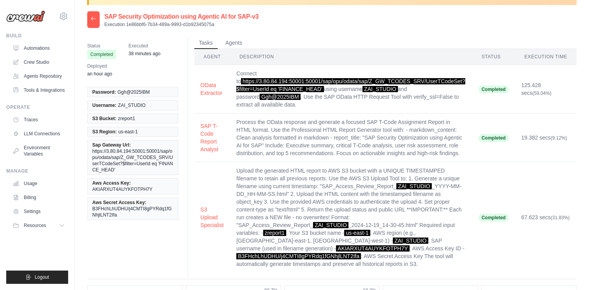
scroll to position [0, 0]
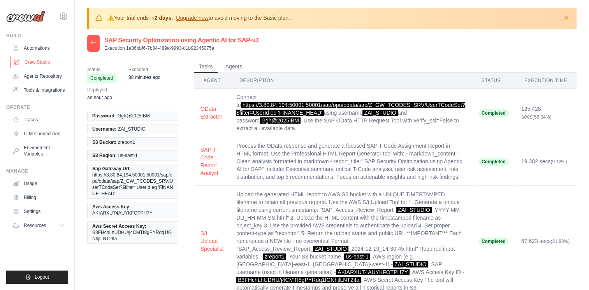
click at [32, 63] on link "Crew Studio" at bounding box center [39, 62] width 59 height 12
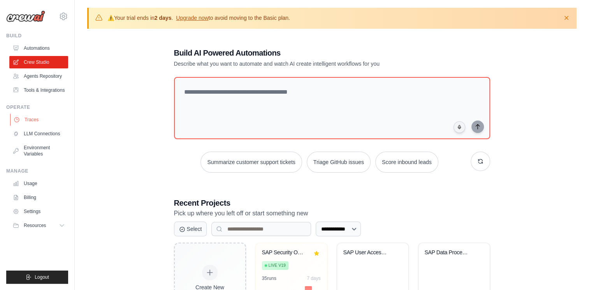
click at [40, 118] on link "Traces" at bounding box center [39, 120] width 59 height 12
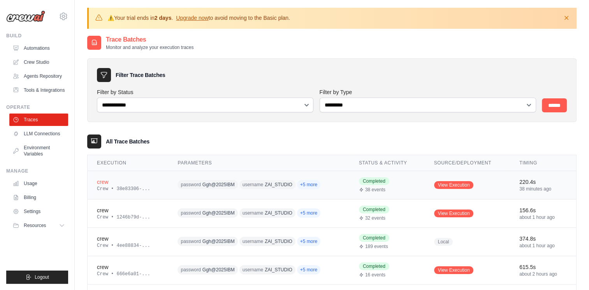
click at [124, 192] on td "crew Crew • 38e83306-..." at bounding box center [128, 185] width 81 height 28
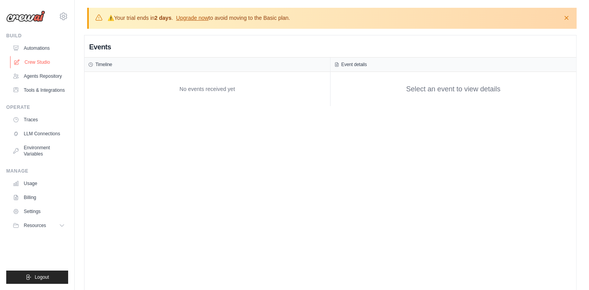
click at [39, 58] on link "Crew Studio" at bounding box center [39, 62] width 59 height 12
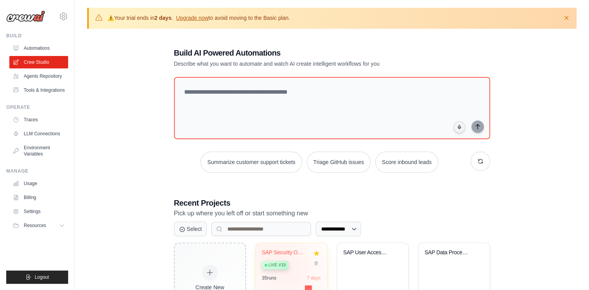
click at [288, 267] on div "Live v19" at bounding box center [285, 265] width 47 height 11
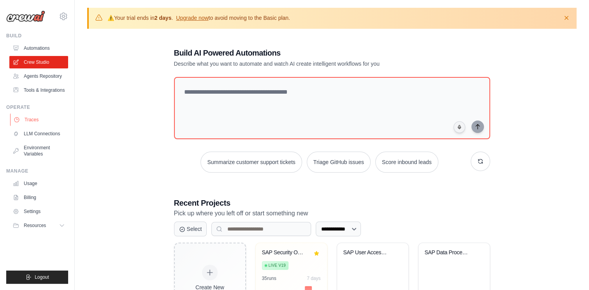
click at [43, 119] on link "Traces" at bounding box center [39, 120] width 59 height 12
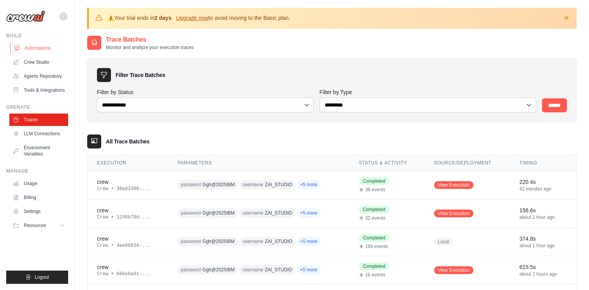
click at [42, 48] on link "Automations" at bounding box center [39, 48] width 59 height 12
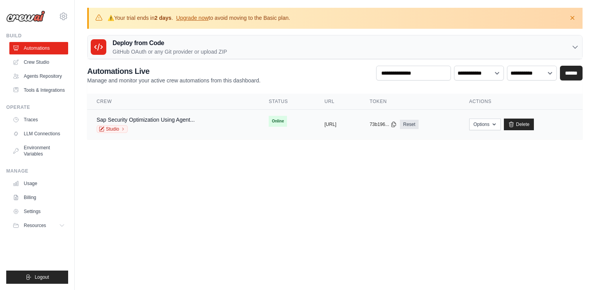
click at [221, 129] on div "Sap Security Optimization Using Agent... Studio" at bounding box center [173, 124] width 153 height 17
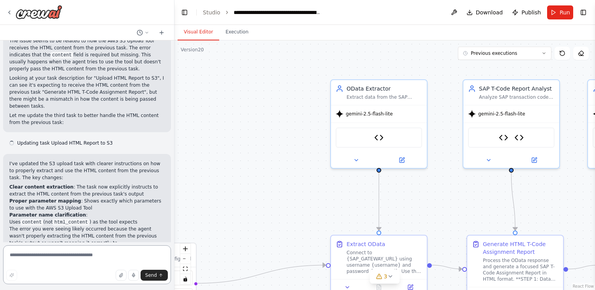
click at [69, 258] on textarea at bounding box center [87, 265] width 168 height 39
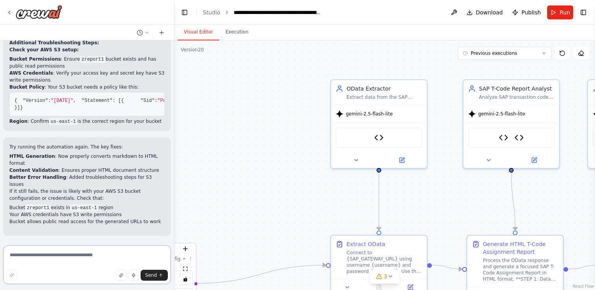
scroll to position [1208, 0]
type textarea "*"
type textarea "**********"
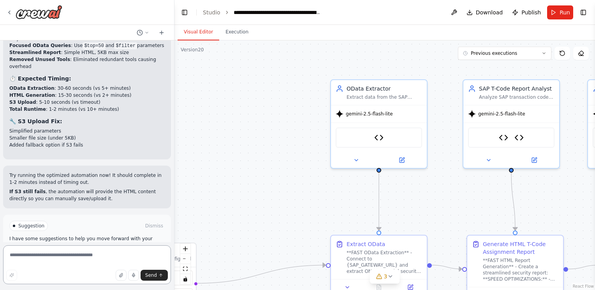
scroll to position [1632, 0]
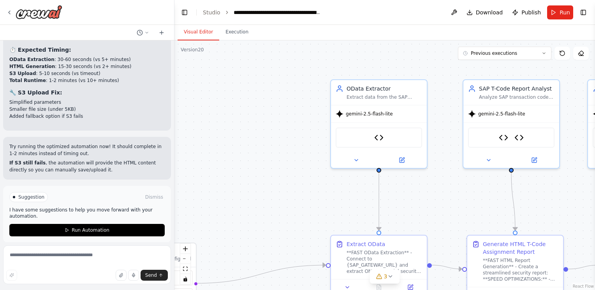
click at [91, 227] on span "Run Automation" at bounding box center [91, 230] width 38 height 6
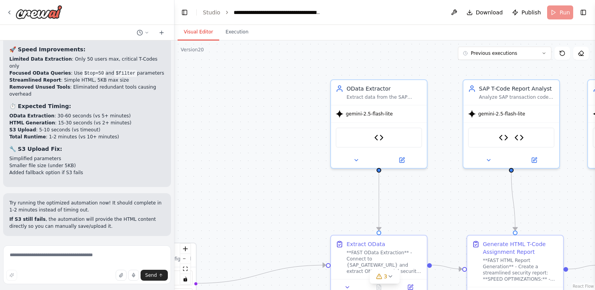
scroll to position [1569, 0]
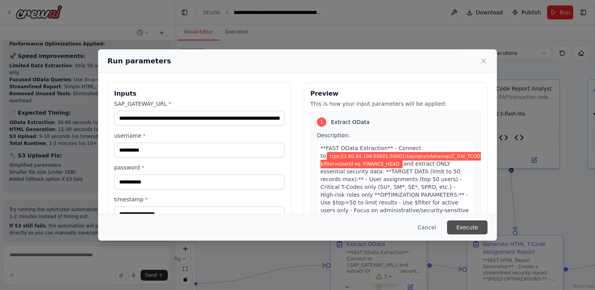
click at [471, 229] on button "Execute" at bounding box center [467, 228] width 40 height 14
click at [477, 230] on button "Execute" at bounding box center [467, 228] width 40 height 14
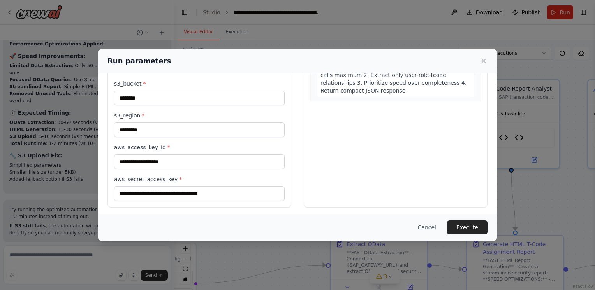
scroll to position [160, 0]
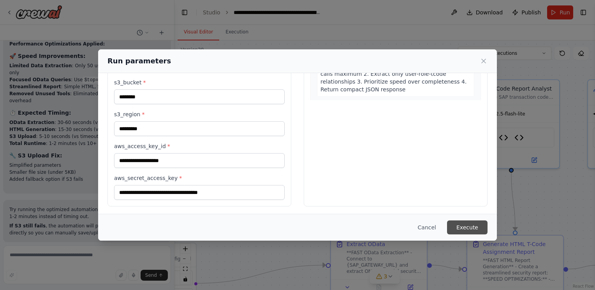
click at [469, 226] on button "Execute" at bounding box center [467, 228] width 40 height 14
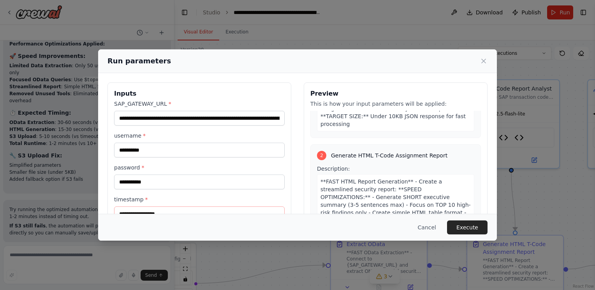
scroll to position [139, 0]
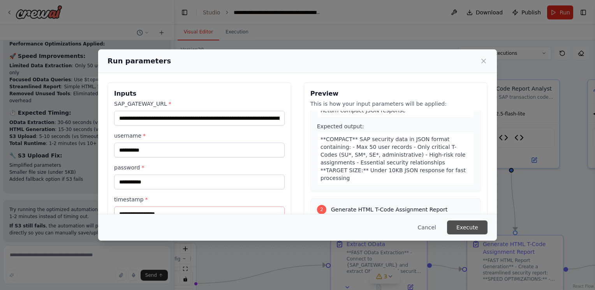
click at [466, 231] on button "Execute" at bounding box center [467, 228] width 40 height 14
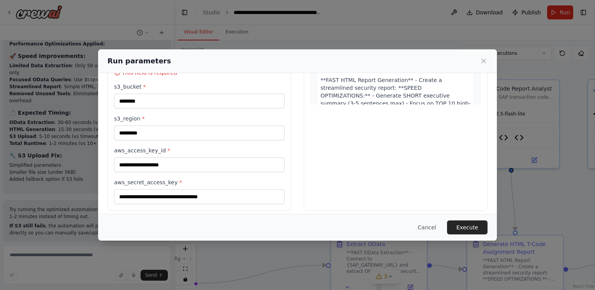
scroll to position [78, 0]
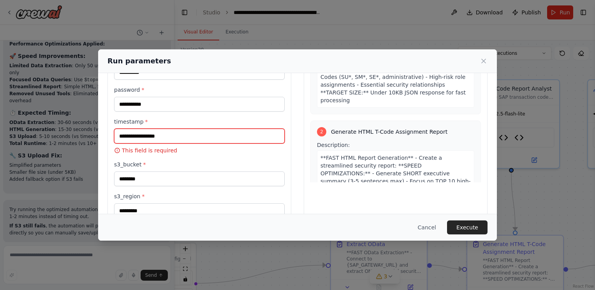
click at [183, 135] on input "timestamp *" at bounding box center [199, 136] width 170 height 15
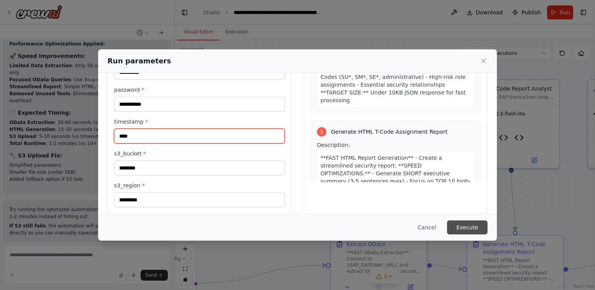
type input "****"
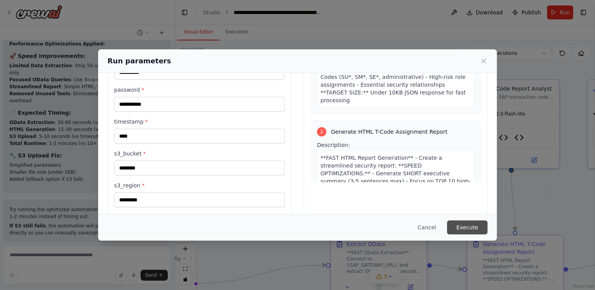
click at [462, 232] on button "Execute" at bounding box center [467, 228] width 40 height 14
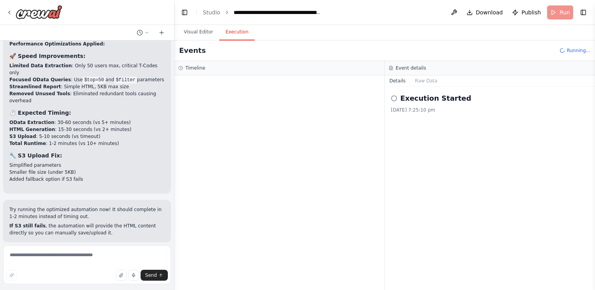
click at [222, 68] on div "Timeline" at bounding box center [279, 68] width 202 height 6
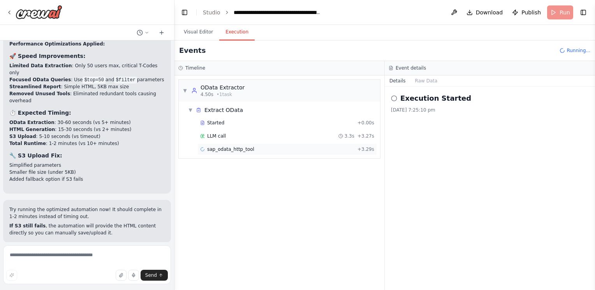
click at [274, 147] on div "sap_odata_http_tool + 3.29s" at bounding box center [287, 149] width 174 height 6
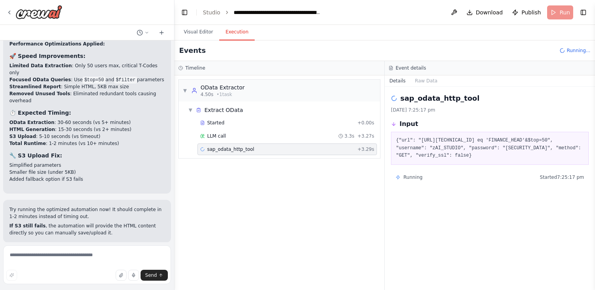
click at [5, 11] on div at bounding box center [87, 12] width 174 height 25
click at [8, 12] on icon at bounding box center [9, 12] width 6 height 6
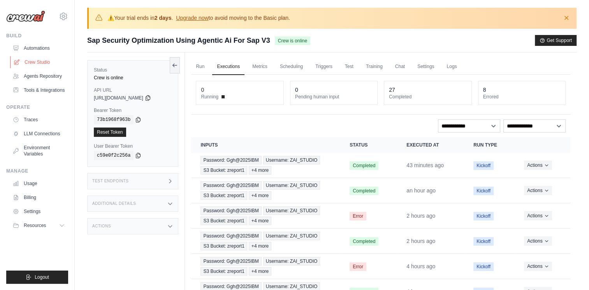
click at [25, 63] on link "Crew Studio" at bounding box center [39, 62] width 59 height 12
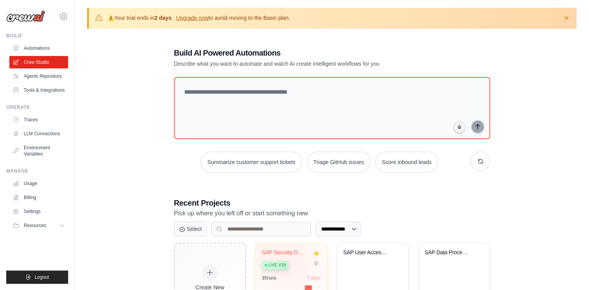
click at [294, 261] on div "Live v19" at bounding box center [285, 265] width 47 height 11
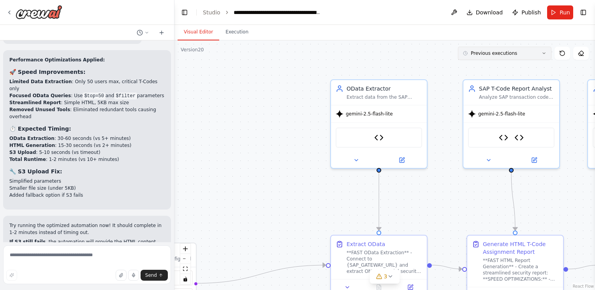
scroll to position [1632, 0]
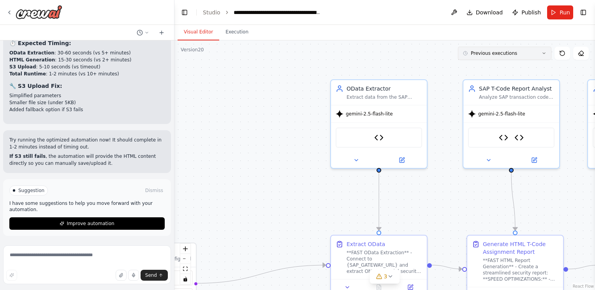
click at [543, 56] on button "Previous executions" at bounding box center [504, 53] width 93 height 13
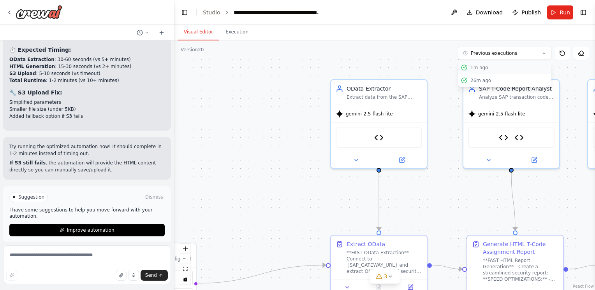
click at [481, 65] on div "1m ago" at bounding box center [509, 68] width 78 height 6
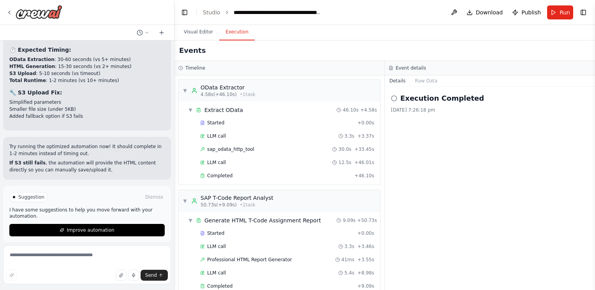
click at [238, 32] on button "Execution" at bounding box center [236, 32] width 35 height 16
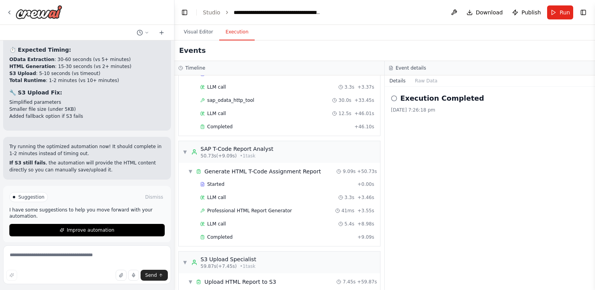
scroll to position [0, 0]
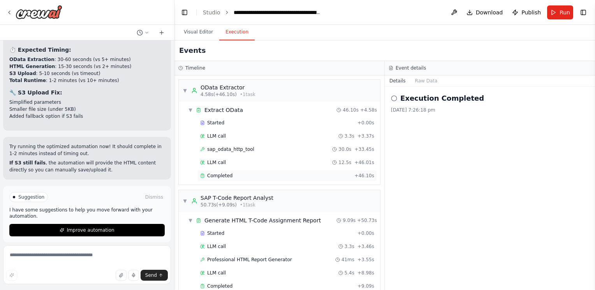
click at [233, 173] on div "Completed" at bounding box center [275, 176] width 151 height 6
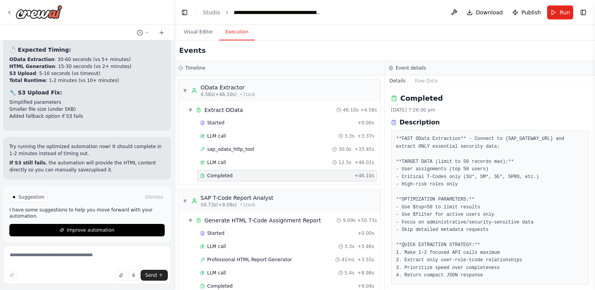
scroll to position [42, 0]
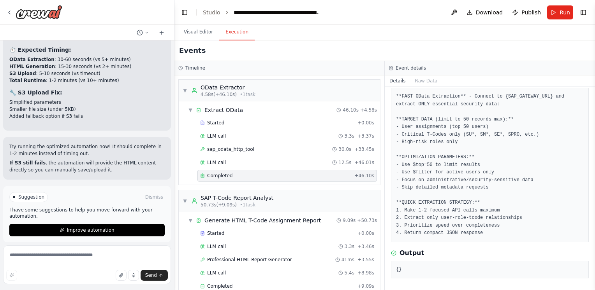
click at [117, 229] on button "Improve automation" at bounding box center [86, 230] width 155 height 12
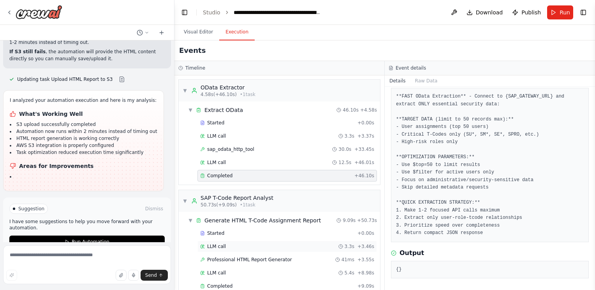
scroll to position [1755, 0]
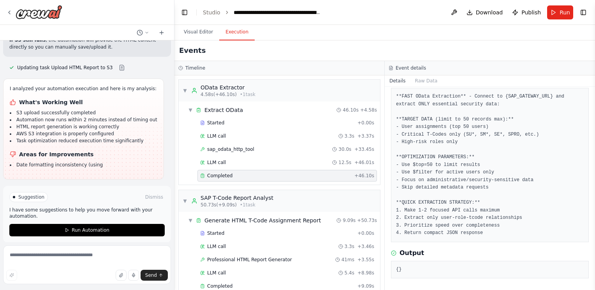
click at [72, 231] on div "Suggestion Dismiss I have some suggestions to help you move forward with your a…" at bounding box center [87, 214] width 168 height 57
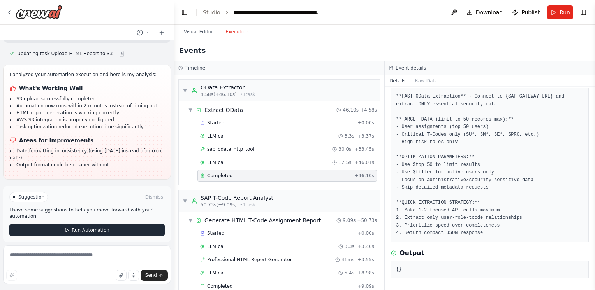
click at [76, 227] on span "Run Automation" at bounding box center [91, 230] width 38 height 6
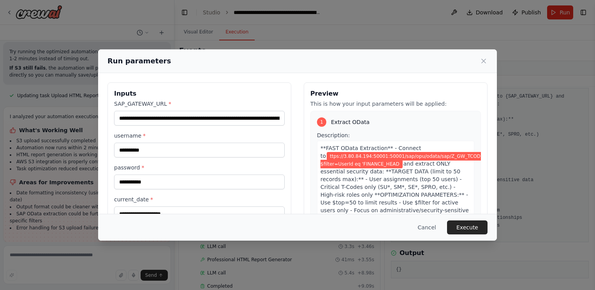
scroll to position [1734, 0]
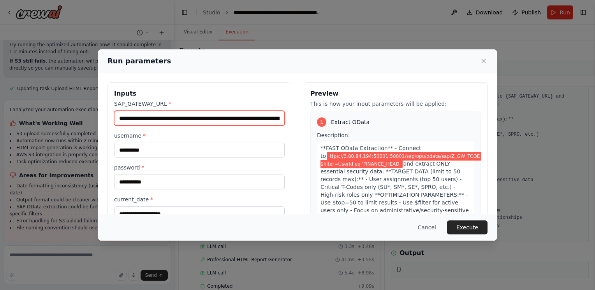
click at [148, 121] on input "**********" at bounding box center [199, 118] width 170 height 15
click at [147, 121] on input "**********" at bounding box center [199, 118] width 170 height 15
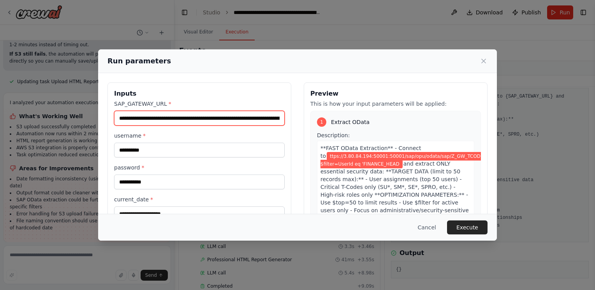
paste input "*"
type input "**********"
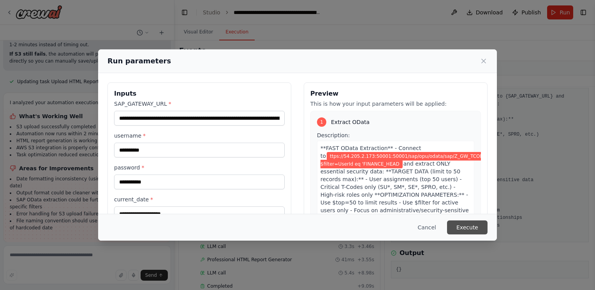
click at [465, 227] on button "Execute" at bounding box center [467, 228] width 40 height 14
click at [467, 229] on button "Execute" at bounding box center [467, 228] width 40 height 14
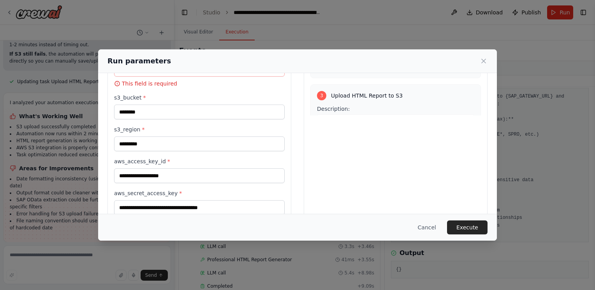
scroll to position [117, 0]
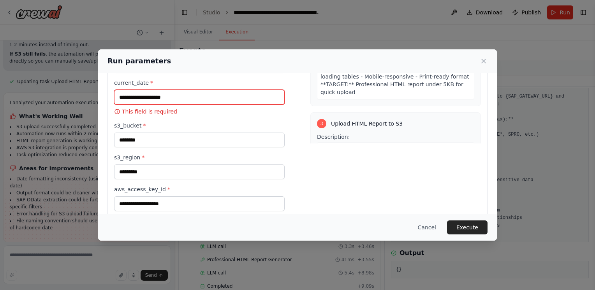
click at [167, 97] on input "current_date *" at bounding box center [199, 97] width 170 height 15
drag, startPoint x: 431, startPoint y: 230, endPoint x: 413, endPoint y: 235, distance: 19.4
click at [431, 230] on button "Cancel" at bounding box center [426, 228] width 31 height 14
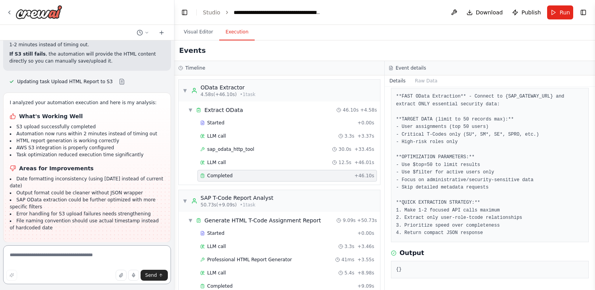
click at [109, 248] on textarea at bounding box center [87, 265] width 168 height 39
type textarea "**********"
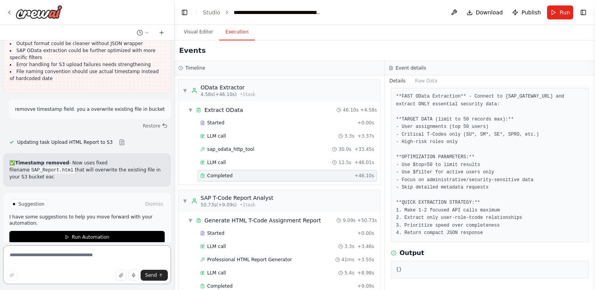
scroll to position [1898, 0]
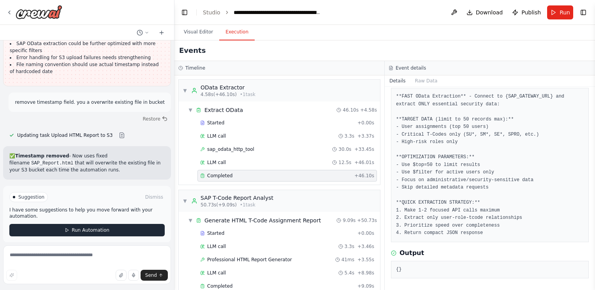
click at [76, 227] on span "Run Automation" at bounding box center [91, 230] width 38 height 6
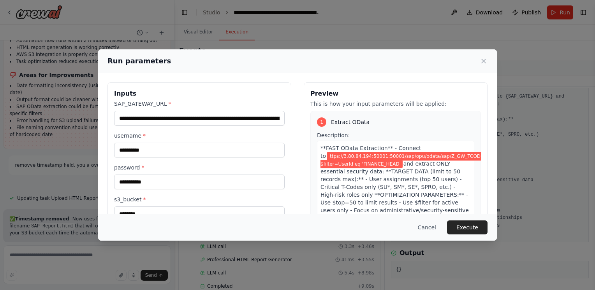
scroll to position [117, 0]
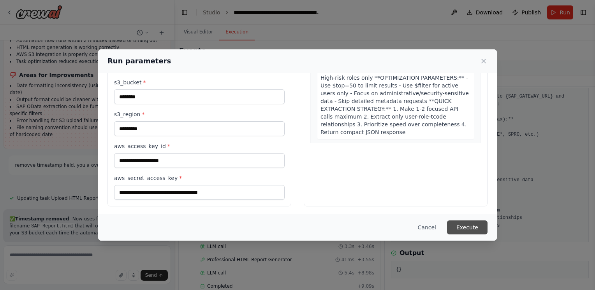
click at [466, 228] on button "Execute" at bounding box center [467, 228] width 40 height 14
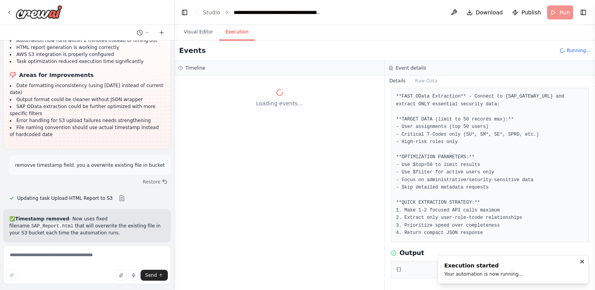
click at [560, 27] on div "Visual Editor Execution" at bounding box center [384, 33] width 420 height 16
click at [575, 59] on div "Events Running..." at bounding box center [384, 50] width 420 height 21
drag, startPoint x: 568, startPoint y: 46, endPoint x: 562, endPoint y: 41, distance: 7.2
click at [567, 45] on div "Events Running..." at bounding box center [384, 50] width 420 height 21
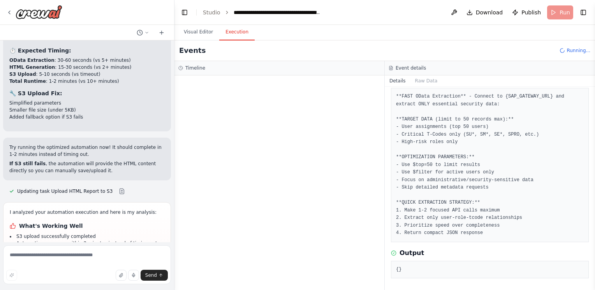
scroll to position [1640, 0]
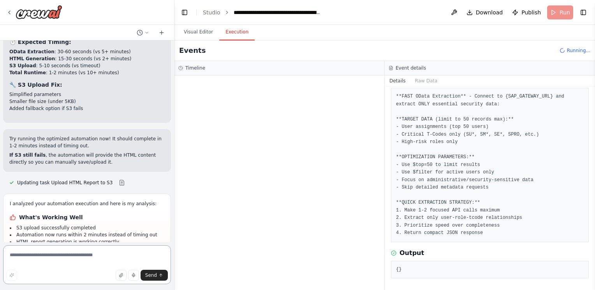
click at [88, 252] on textarea at bounding box center [87, 265] width 168 height 39
paste textarea "**********"
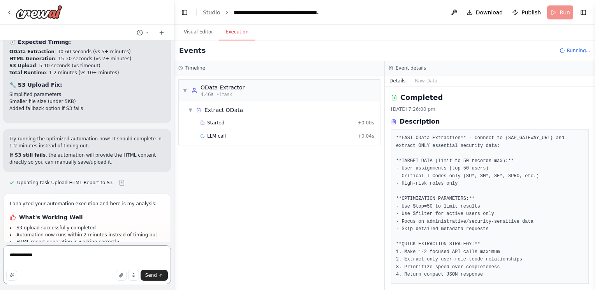
scroll to position [0, 0]
click at [491, 162] on pre "**FAST OData Extraction** - Connect to {SAP_GATEWAY_URL} and extract ONLY essen…" at bounding box center [490, 207] width 188 height 144
click at [277, 94] on div "▼ OData Extractor 4.46s • 1 task" at bounding box center [279, 91] width 201 height 22
drag, startPoint x: 271, startPoint y: 96, endPoint x: 269, endPoint y: 101, distance: 5.4
click at [270, 98] on div "▶ OData Extractor 4.46s • 1 task" at bounding box center [279, 91] width 201 height 22
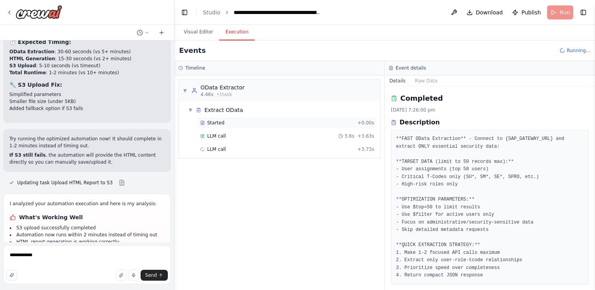
click at [255, 121] on div "Started" at bounding box center [277, 123] width 154 height 6
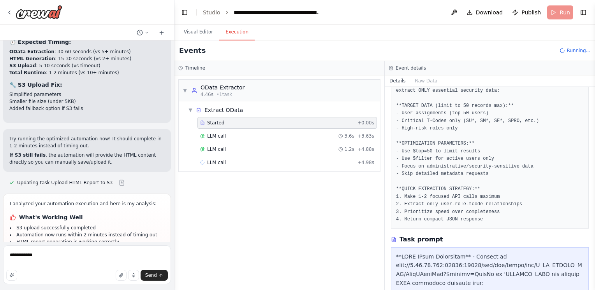
scroll to position [117, 0]
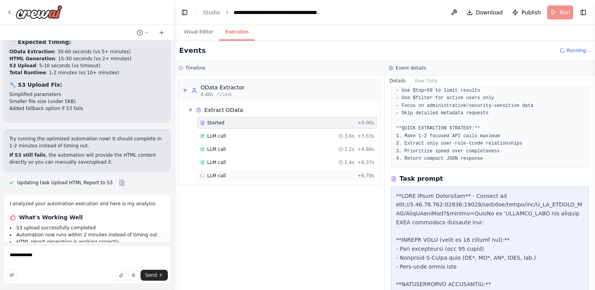
click at [242, 170] on div "LLM call + 6.70s" at bounding box center [286, 176] width 179 height 12
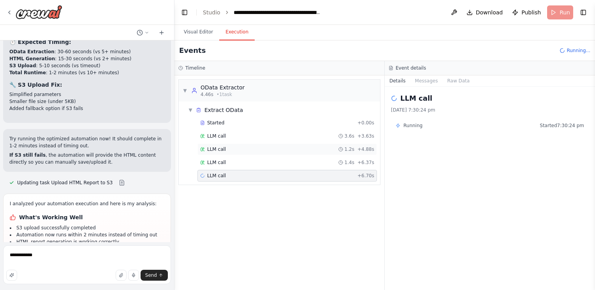
click at [243, 144] on div "LLM call 1.2s + 4.88s" at bounding box center [286, 150] width 179 height 12
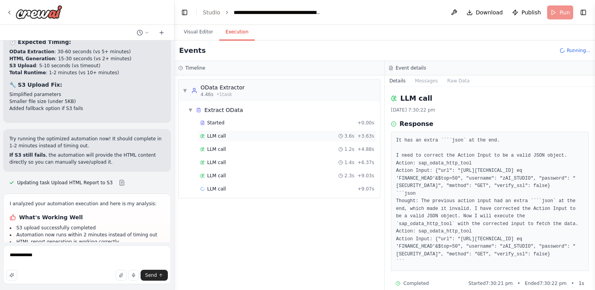
click at [252, 135] on div "LLM call 3.6s + 3.63s" at bounding box center [287, 136] width 174 height 6
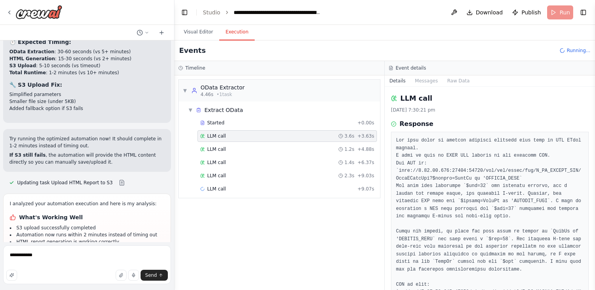
drag, startPoint x: 258, startPoint y: 131, endPoint x: 274, endPoint y: 141, distance: 19.6
click at [258, 131] on div "LLM call 3.6s + 3.63s" at bounding box center [286, 136] width 179 height 12
drag, startPoint x: 298, startPoint y: 157, endPoint x: 293, endPoint y: 163, distance: 7.4
click at [297, 157] on div "LLM call 1.4s + 6.37s" at bounding box center [286, 163] width 179 height 12
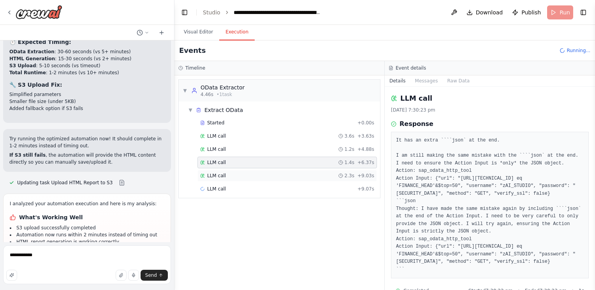
drag, startPoint x: 282, startPoint y: 166, endPoint x: 277, endPoint y: 174, distance: 9.4
click at [281, 167] on div "LLM call 1.4s + 6.37s" at bounding box center [286, 163] width 179 height 12
click at [269, 182] on div "Started + 0.00s LLM call 3.6s + 3.63s LLM call 1.2s + 4.88s LLM call 1.4s + 6.3…" at bounding box center [282, 163] width 195 height 93
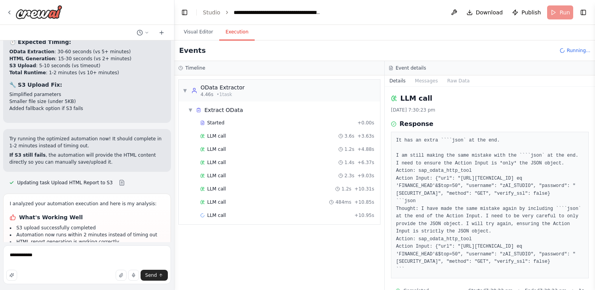
click at [574, 54] on div "Events Running..." at bounding box center [384, 50] width 420 height 21
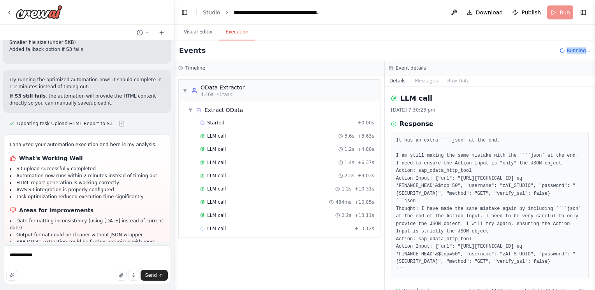
scroll to position [1835, 0]
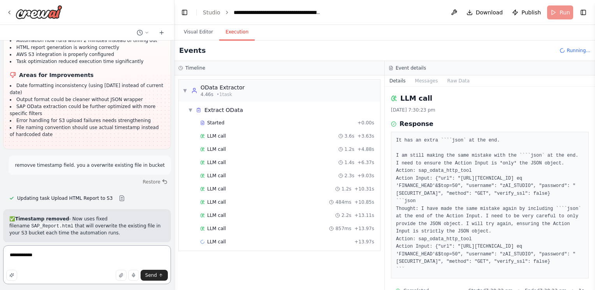
click at [91, 251] on textarea "**********" at bounding box center [87, 265] width 168 height 39
type textarea "**********"
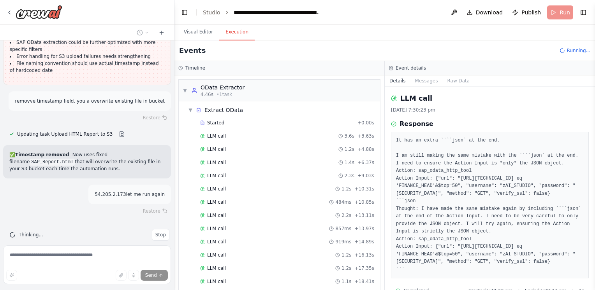
scroll to position [1903, 0]
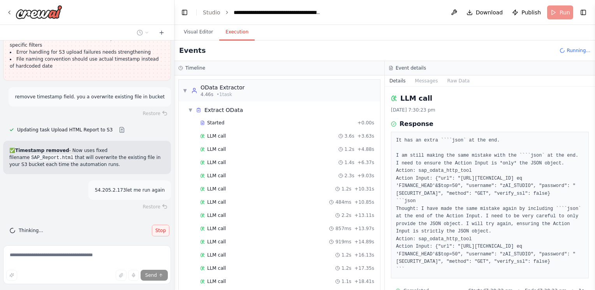
click at [156, 228] on span "Stop" at bounding box center [160, 231] width 11 height 6
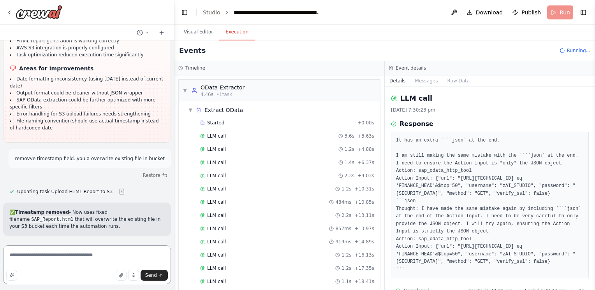
scroll to position [1835, 0]
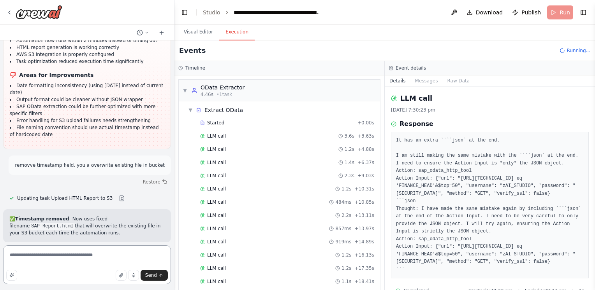
click at [106, 256] on textarea "**********" at bounding box center [87, 265] width 168 height 39
type textarea "**********"
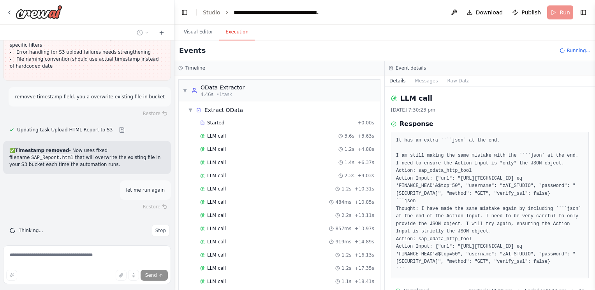
scroll to position [177, 0]
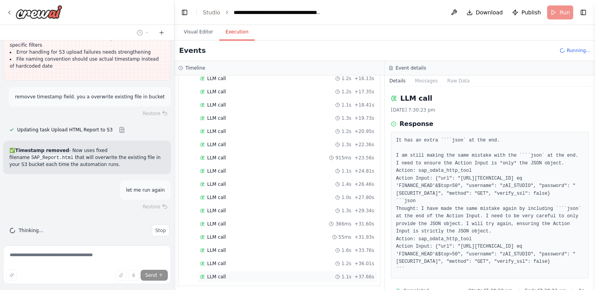
drag, startPoint x: 261, startPoint y: 270, endPoint x: 236, endPoint y: 275, distance: 25.3
click at [235, 275] on div "LLM call 1.1s + 37.66s" at bounding box center [287, 277] width 174 height 6
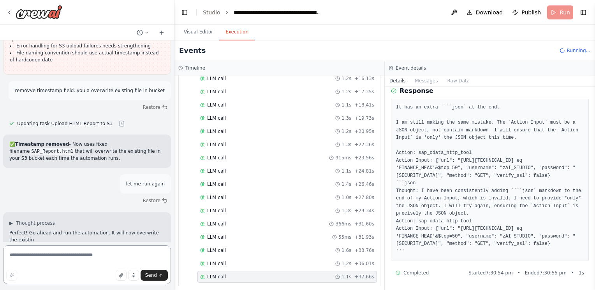
scroll to position [1916, 0]
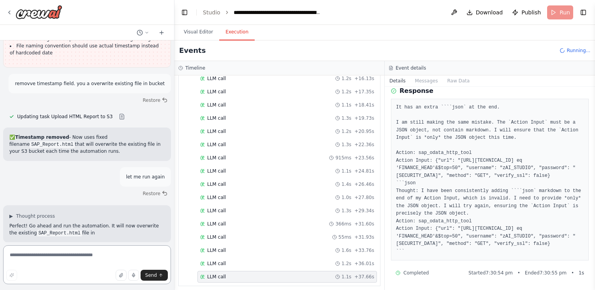
click at [100, 259] on textarea at bounding box center [87, 265] width 168 height 39
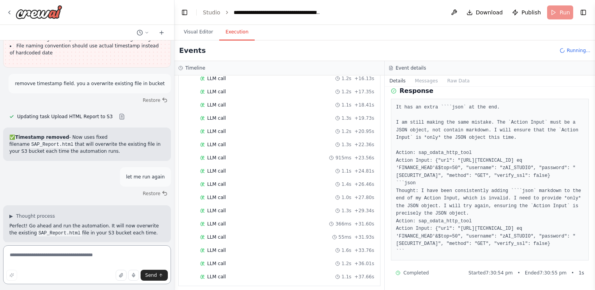
click at [100, 259] on textarea at bounding box center [87, 265] width 168 height 39
type textarea "**********"
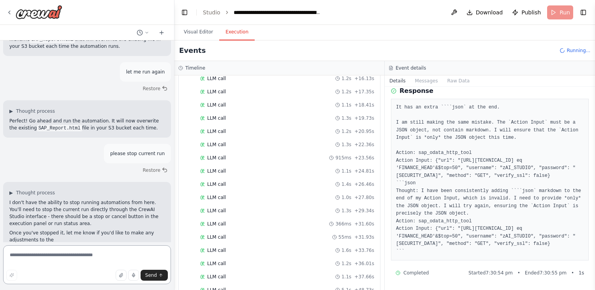
scroll to position [2029, 0]
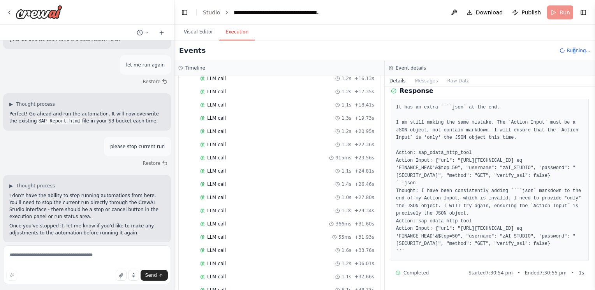
click at [576, 49] on span "Running..." at bounding box center [578, 50] width 24 height 6
click at [202, 29] on button "Visual Editor" at bounding box center [198, 32] width 42 height 16
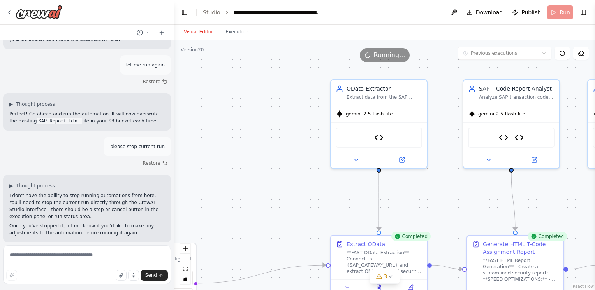
click at [389, 53] on span "Running..." at bounding box center [390, 55] width 32 height 9
click at [554, 15] on header "**********" at bounding box center [384, 12] width 420 height 25
click at [234, 35] on button "Execution" at bounding box center [236, 32] width 35 height 16
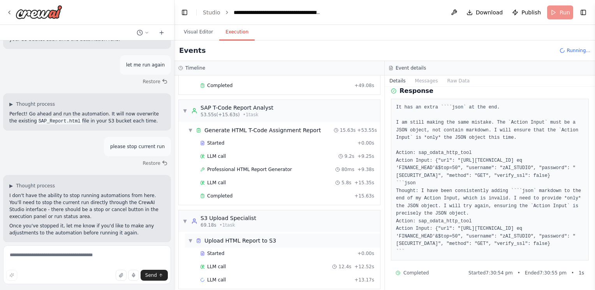
scroll to position [396, 0]
drag, startPoint x: 422, startPoint y: 269, endPoint x: 369, endPoint y: 276, distance: 53.5
click at [421, 269] on div "Completed Started 7:30:54 pm • Ended 7:30:55 pm • 1 s" at bounding box center [490, 273] width 198 height 12
click at [268, 273] on div "LLM call + 13.17s" at bounding box center [286, 279] width 179 height 12
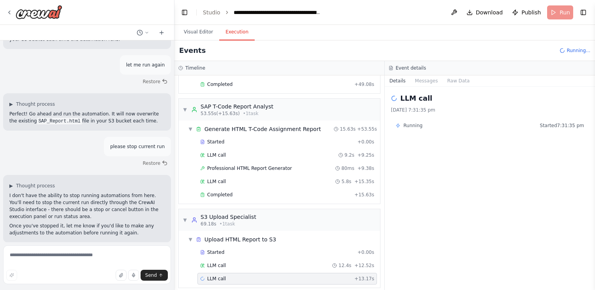
click at [278, 198] on div "▼ OData Extractor 4.46s (+49.08s) • 1 task ▼ Extract OData 49.08s + 4.46s Start…" at bounding box center [279, 183] width 210 height 215
drag, startPoint x: 278, startPoint y: 198, endPoint x: 234, endPoint y: 184, distance: 46.2
click at [234, 189] on div "Completed + 15.63s" at bounding box center [286, 195] width 179 height 12
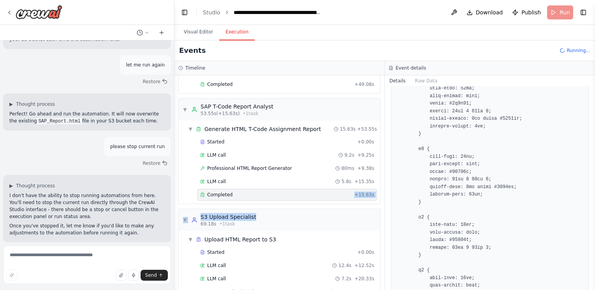
scroll to position [895, 0]
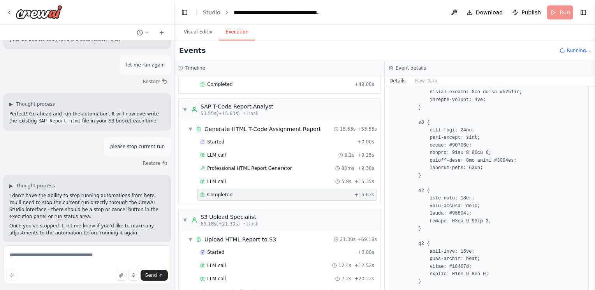
click at [581, 53] on span "Running..." at bounding box center [578, 50] width 24 height 6
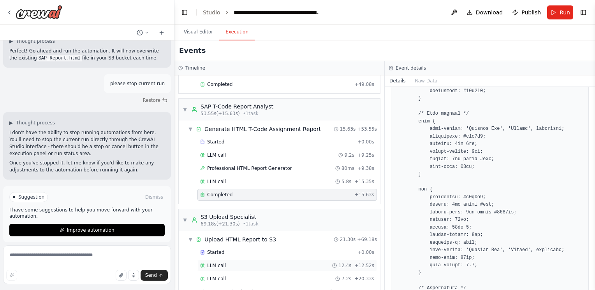
scroll to position [435, 0]
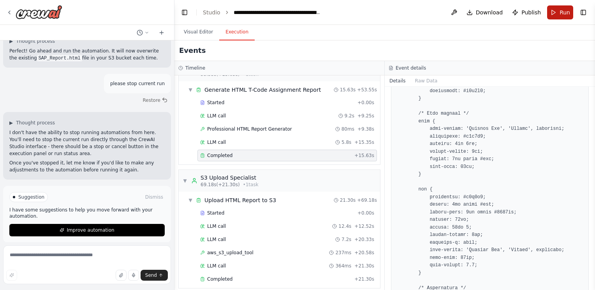
click at [560, 16] on button "Run" at bounding box center [560, 12] width 26 height 14
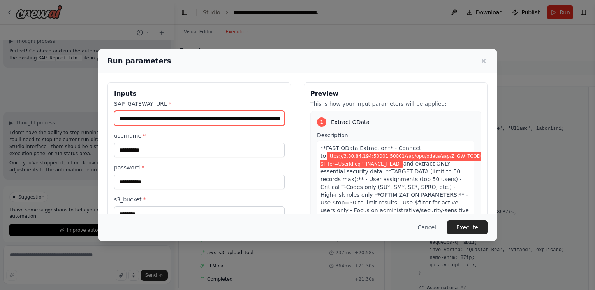
drag, startPoint x: 134, startPoint y: 119, endPoint x: 191, endPoint y: 120, distance: 57.6
click at [191, 120] on input "**********" at bounding box center [199, 118] width 170 height 15
paste input "text"
type input "**********"
click at [465, 225] on button "Execute" at bounding box center [467, 228] width 40 height 14
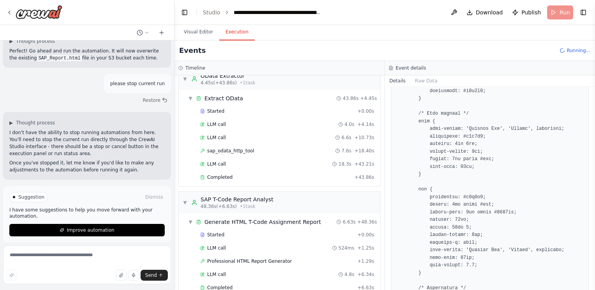
scroll to position [95, 0]
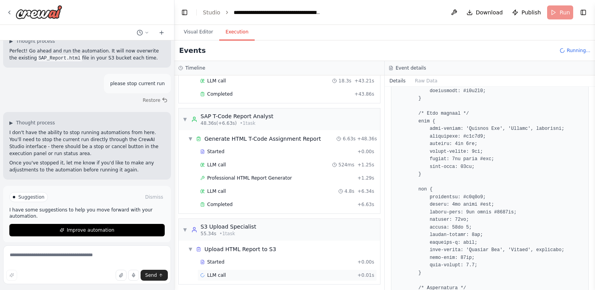
click at [223, 270] on div "LLM call + 0.01s" at bounding box center [286, 276] width 179 height 12
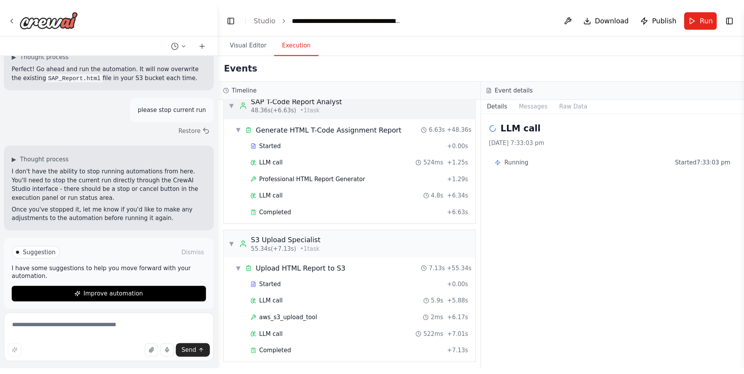
scroll to position [0, 0]
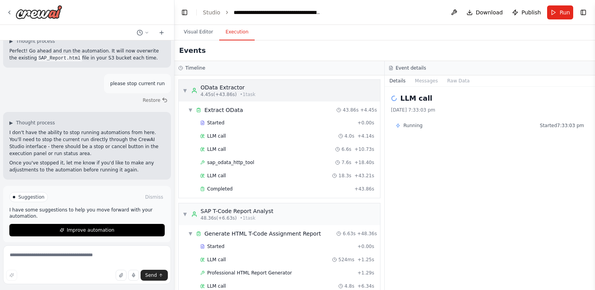
click at [179, 91] on div "▼ OData Extractor 4.45s (+43.86s) • 1 task" at bounding box center [279, 91] width 201 height 22
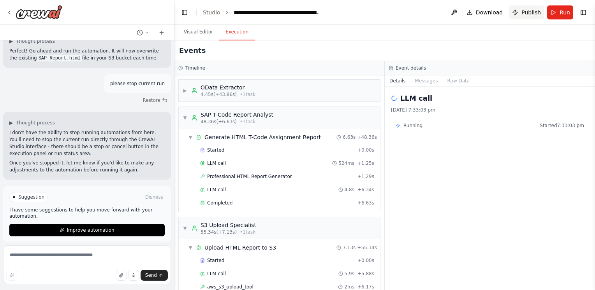
click at [529, 12] on span "Publish" at bounding box center [530, 13] width 19 height 8
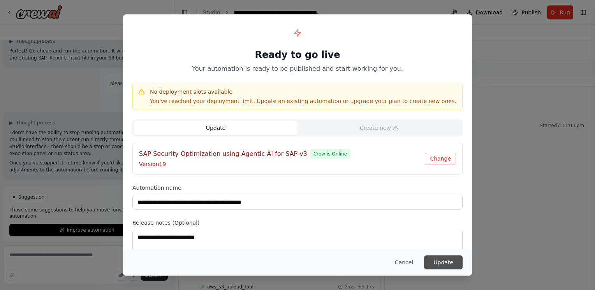
click at [451, 263] on button "Update" at bounding box center [443, 263] width 39 height 14
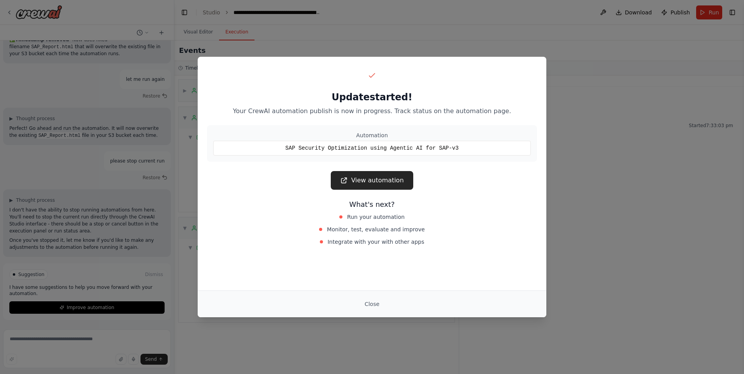
scroll to position [1993, 0]
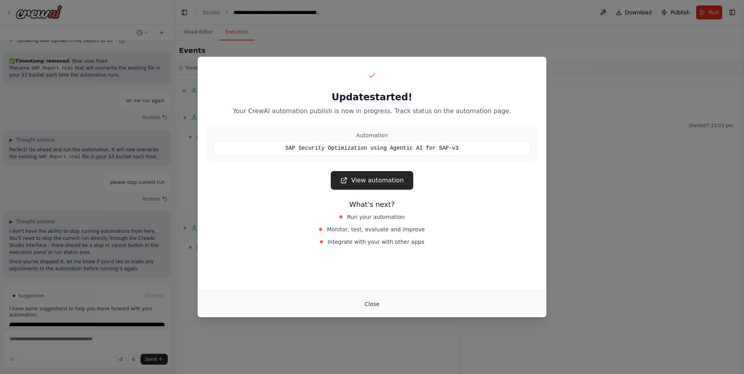
click at [367, 290] on button "Close" at bounding box center [371, 304] width 27 height 14
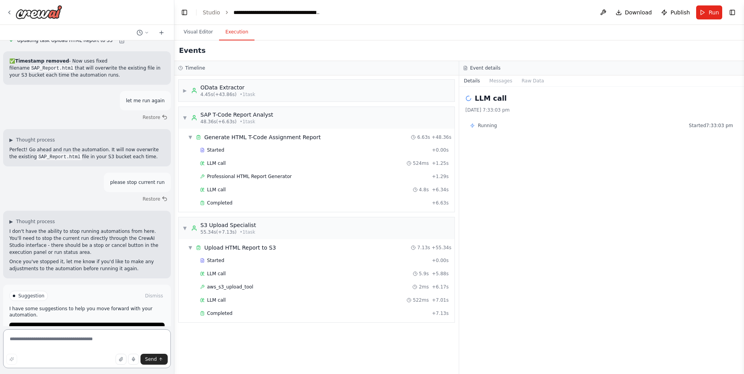
click at [102, 290] on textarea at bounding box center [87, 349] width 168 height 39
type textarea "******"
type textarea "**********"
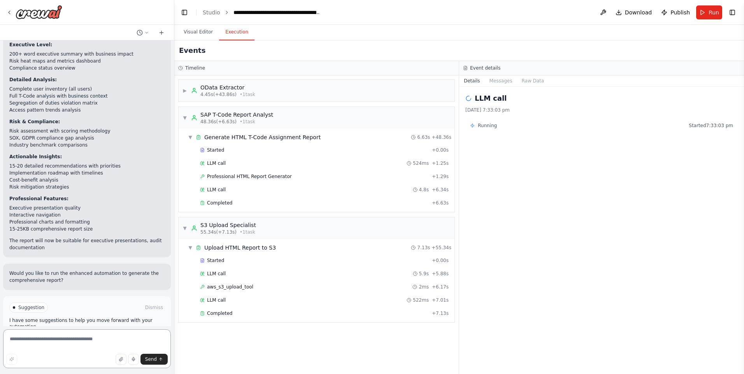
scroll to position [2645, 0]
